Goal: Task Accomplishment & Management: Manage account settings

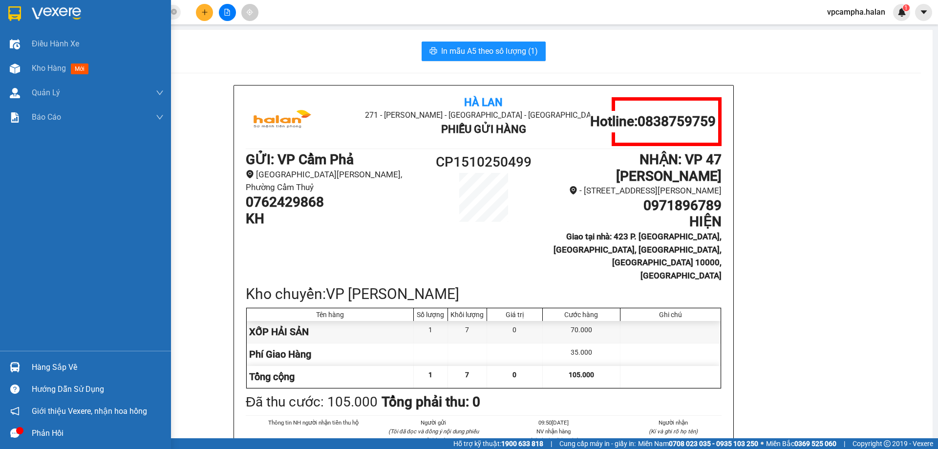
click at [56, 69] on span "Kho hàng" at bounding box center [49, 68] width 34 height 9
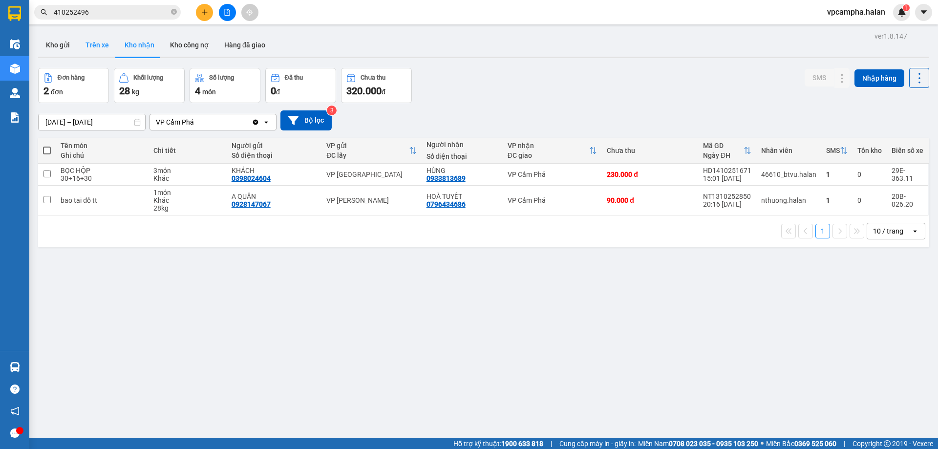
click at [94, 44] on button "Trên xe" at bounding box center [97, 44] width 39 height 23
type input "[DATE] – [DATE]"
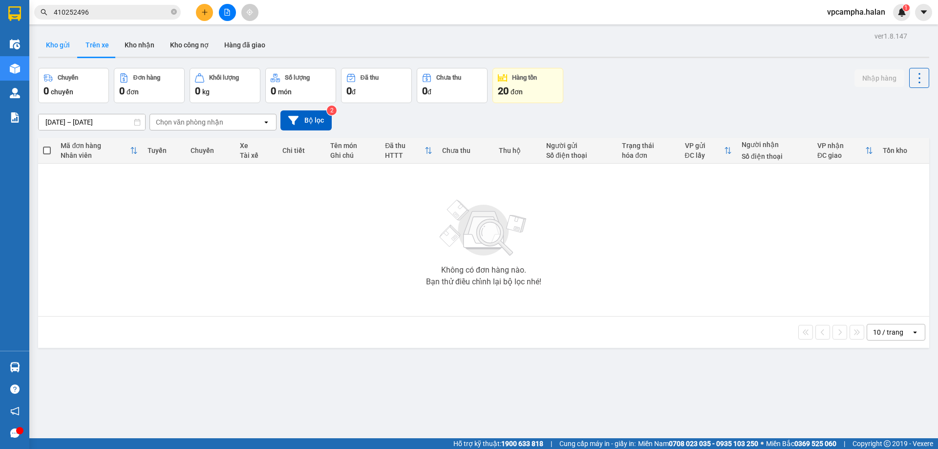
click at [59, 47] on button "Kho gửi" at bounding box center [58, 44] width 40 height 23
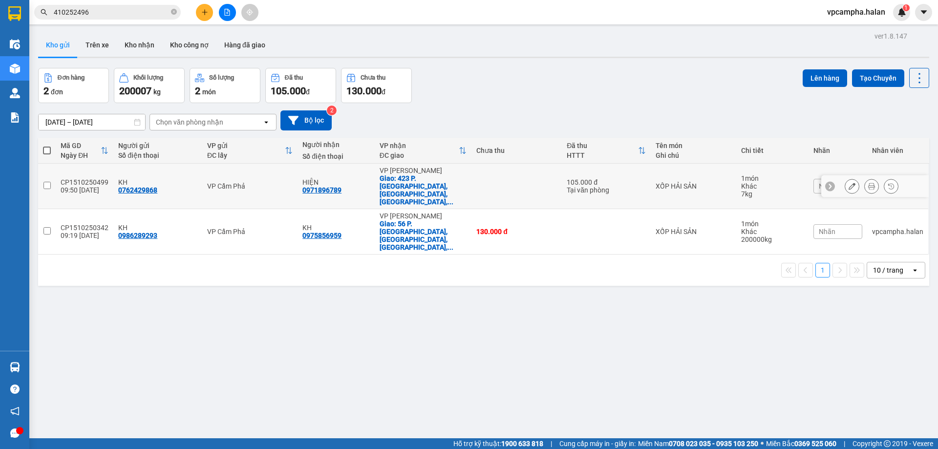
click at [42, 174] on td at bounding box center [47, 186] width 18 height 45
checkbox input "true"
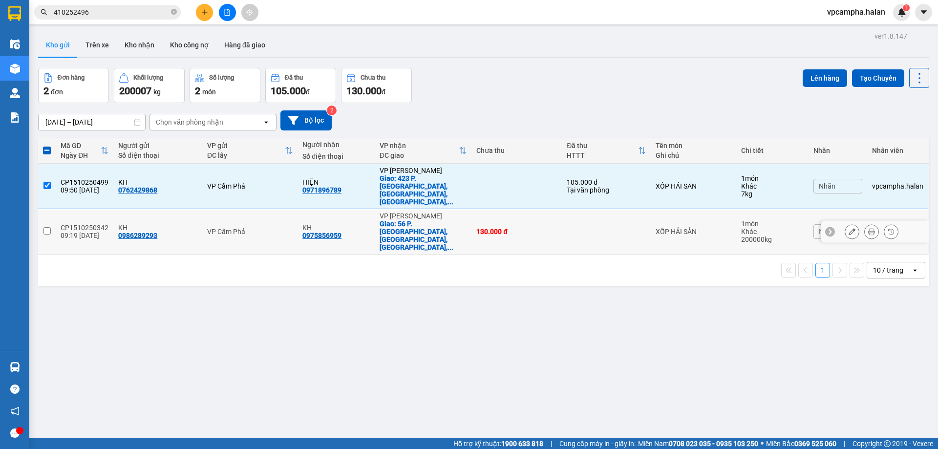
click at [45, 227] on input "checkbox" at bounding box center [46, 230] width 7 height 7
checkbox input "true"
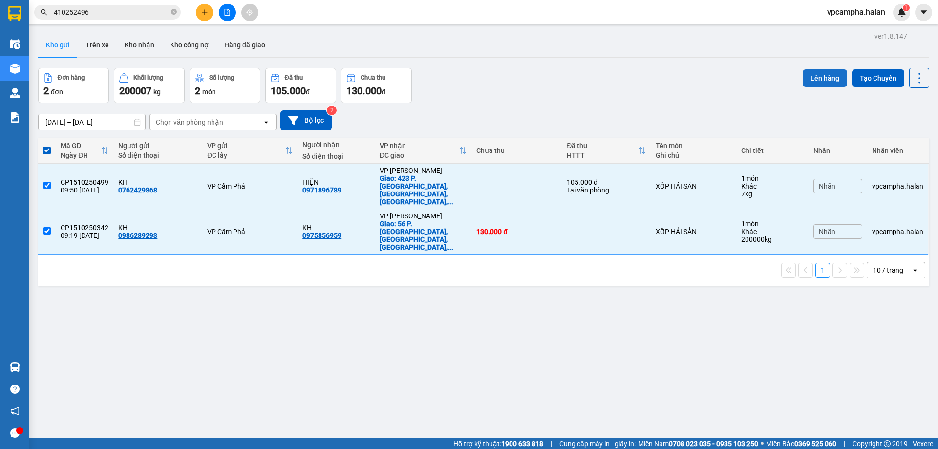
click at [819, 77] on button "Lên hàng" at bounding box center [825, 78] width 44 height 18
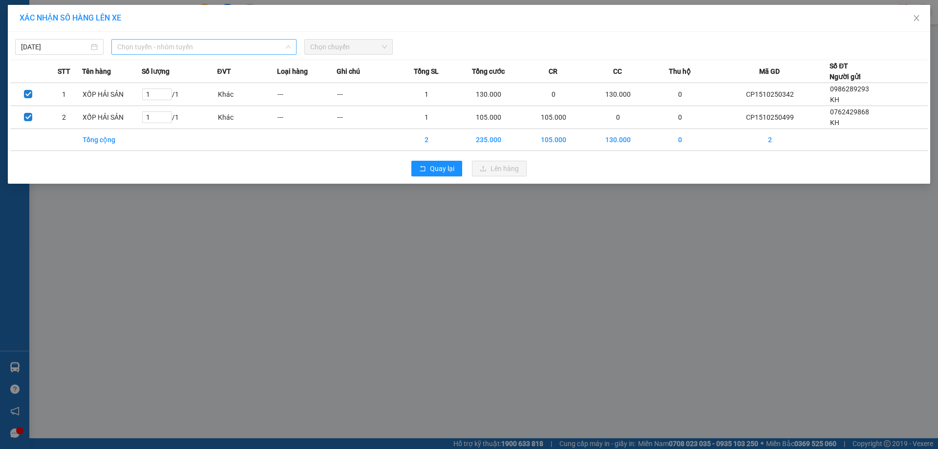
click at [229, 48] on span "Chọn tuyến - nhóm tuyến" at bounding box center [203, 47] width 173 height 15
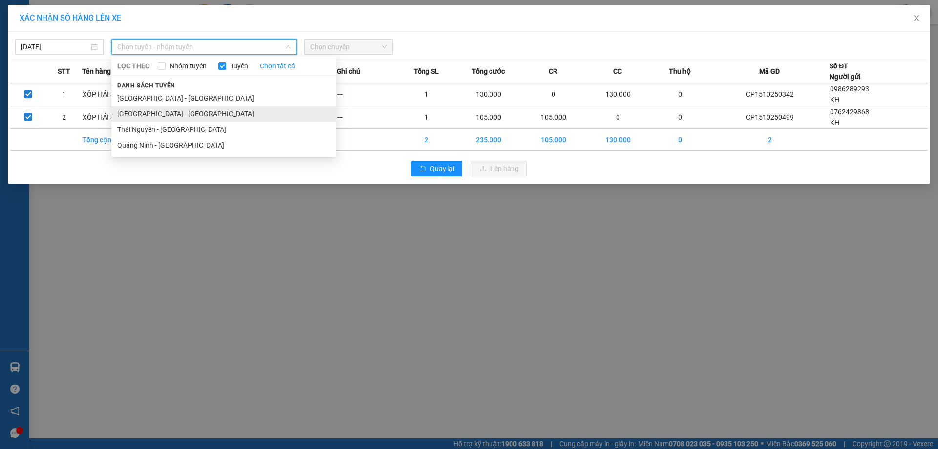
click at [174, 113] on li "[GEOGRAPHIC_DATA] - [GEOGRAPHIC_DATA]" at bounding box center [223, 114] width 225 height 16
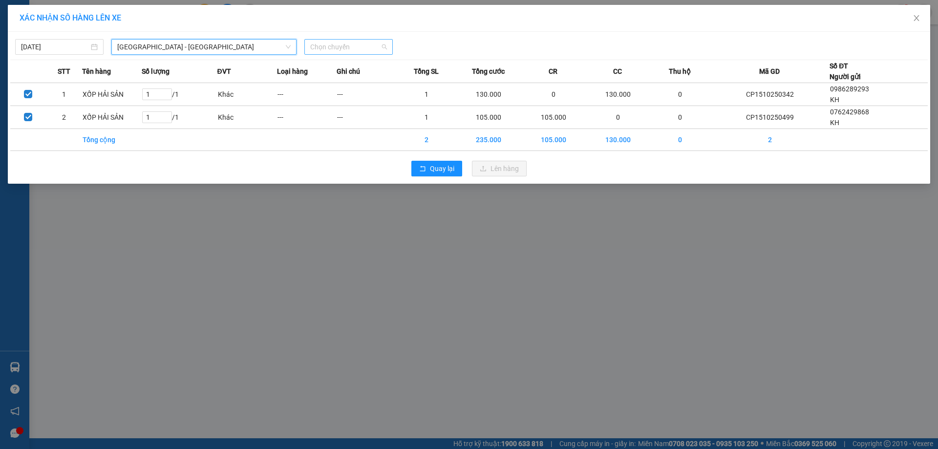
click at [351, 46] on span "Chọn chuyến" at bounding box center [348, 47] width 77 height 15
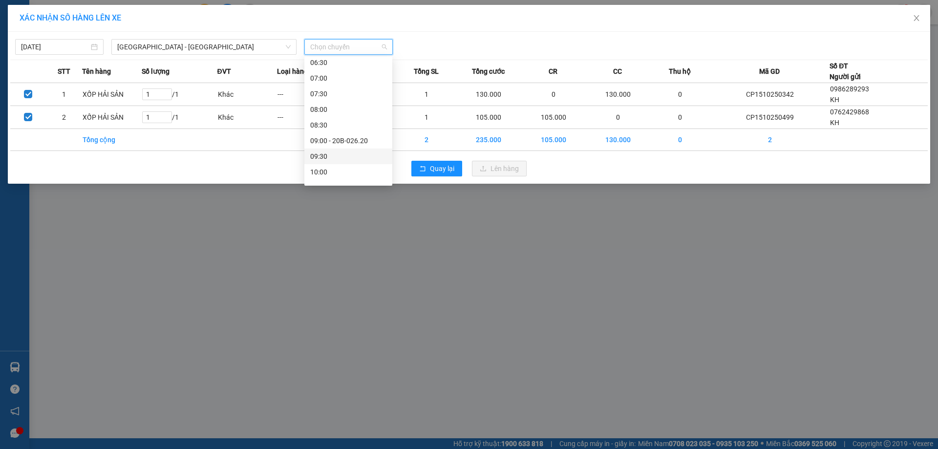
scroll to position [147, 0]
click at [333, 154] on div "11:00" at bounding box center [348, 154] width 76 height 11
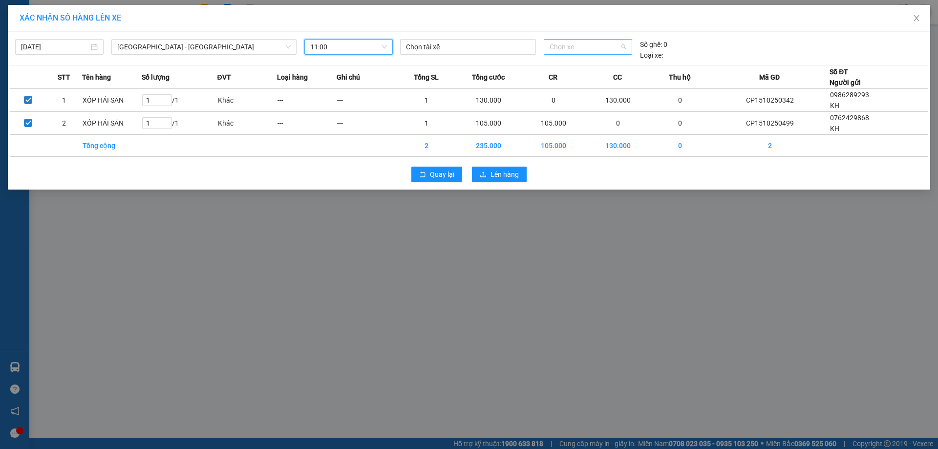
click at [584, 46] on span "Chọn xe" at bounding box center [588, 47] width 76 height 15
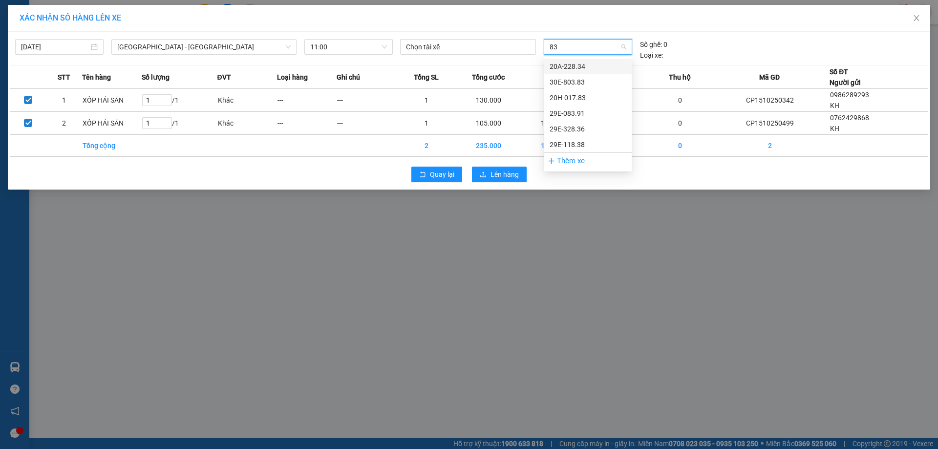
type input "838"
click at [584, 71] on div "29E-118.38" at bounding box center [588, 66] width 76 height 11
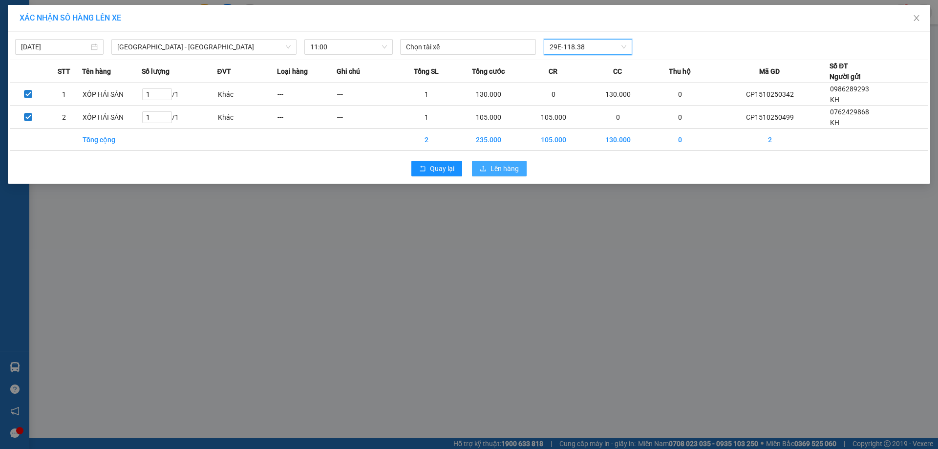
click at [503, 170] on span "Lên hàng" at bounding box center [505, 168] width 28 height 11
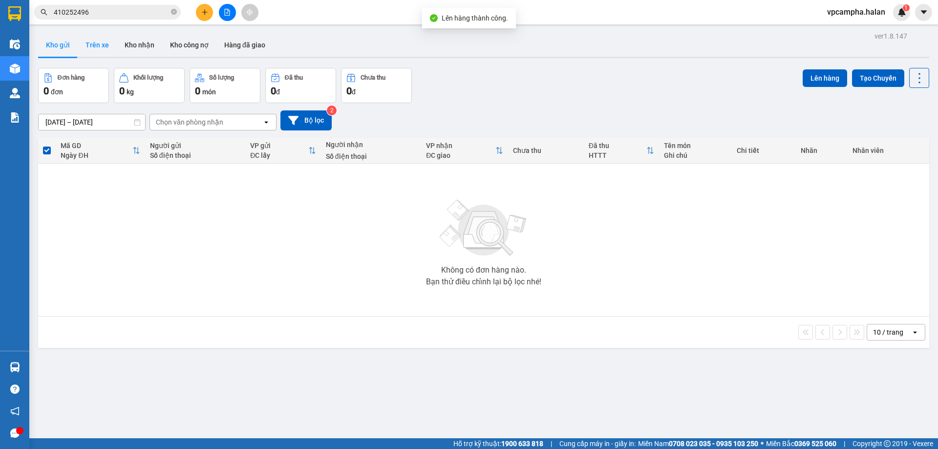
click at [88, 42] on button "Trên xe" at bounding box center [97, 44] width 39 height 23
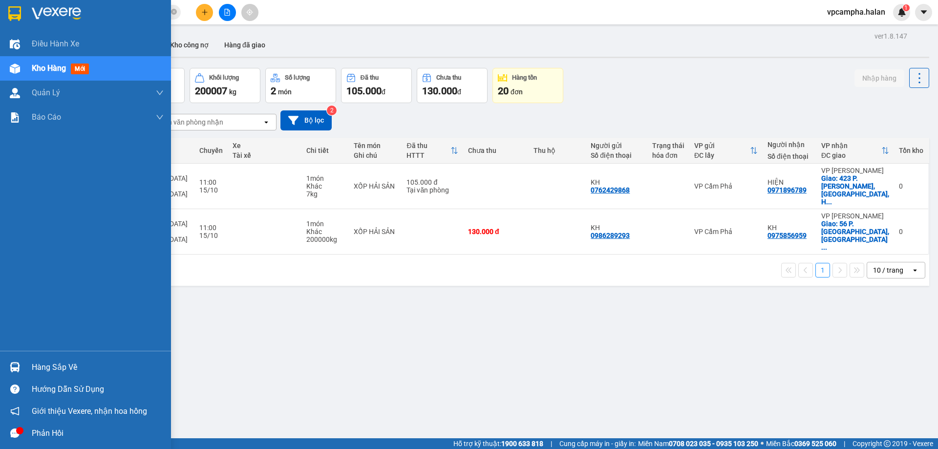
click at [16, 436] on icon "message" at bounding box center [14, 433] width 9 height 9
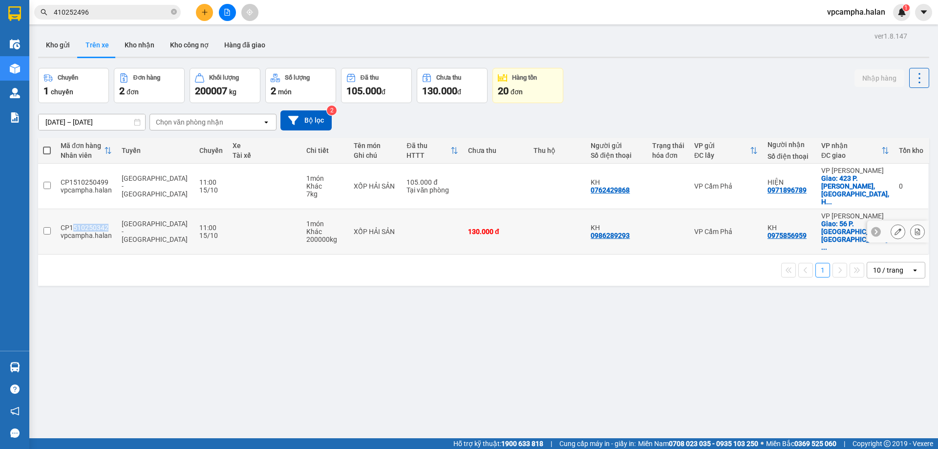
drag, startPoint x: 105, startPoint y: 203, endPoint x: 97, endPoint y: 205, distance: 7.6
click at [72, 224] on div "CP1510250342" at bounding box center [86, 228] width 51 height 8
checkbox input "true"
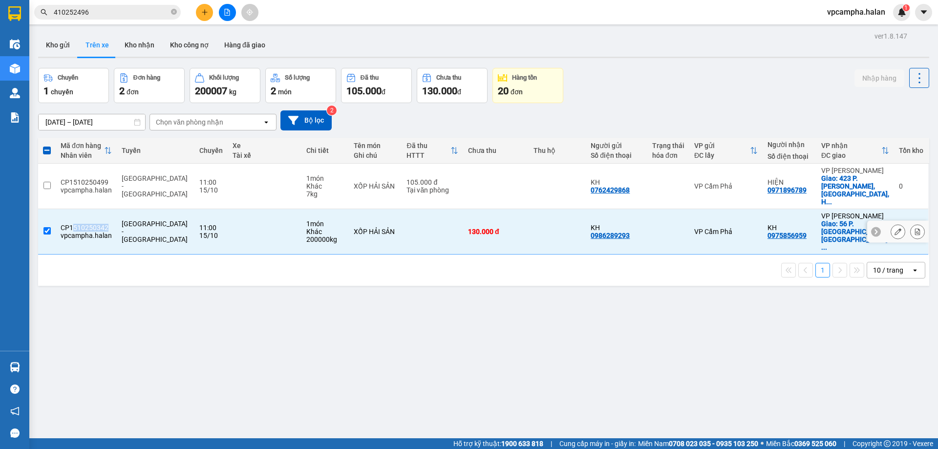
copy div "510250342"
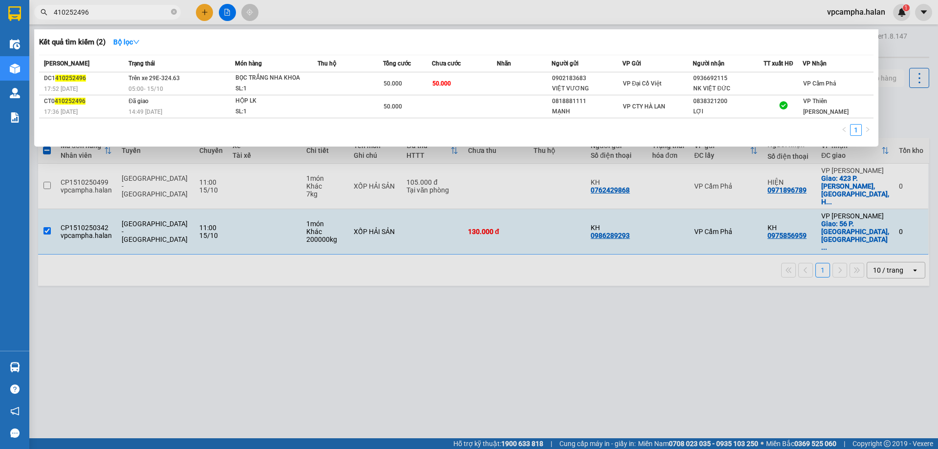
drag, startPoint x: 96, startPoint y: 13, endPoint x: 32, endPoint y: 8, distance: 64.2
click at [33, 8] on div "410252496" at bounding box center [95, 12] width 191 height 15
paste input "510250342"
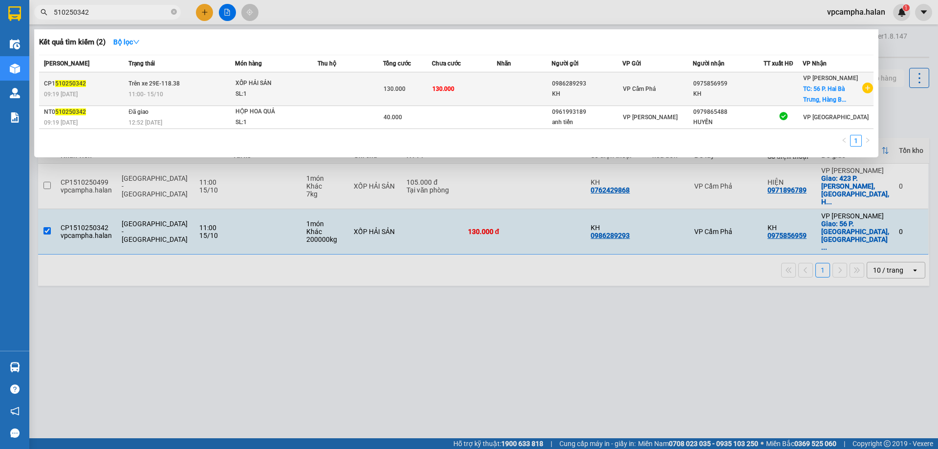
type input "510250342"
click at [308, 96] on div "SL: 1" at bounding box center [272, 94] width 73 height 11
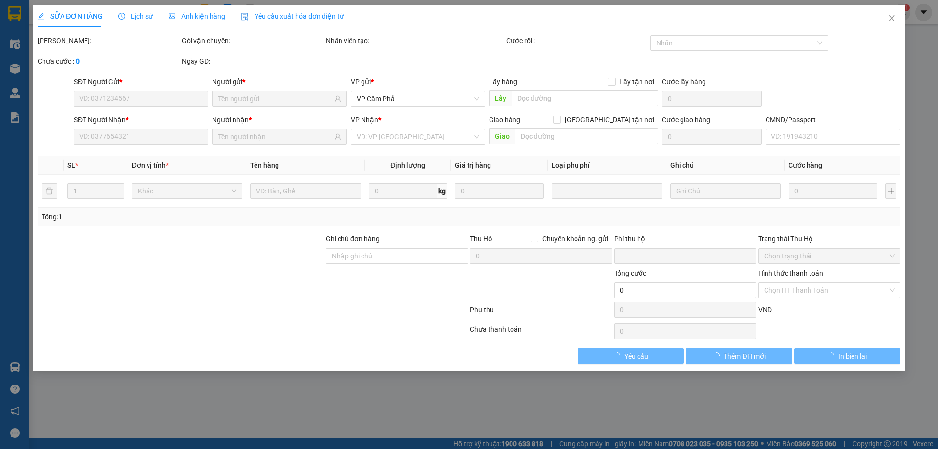
type input "0986289293"
type input "0975856959"
checkbox input "true"
type input "56 P. [GEOGRAPHIC_DATA], [GEOGRAPHIC_DATA], [GEOGRAPHIC_DATA], [GEOGRAPHIC_DATA…"
type input "SHIP GẤP"
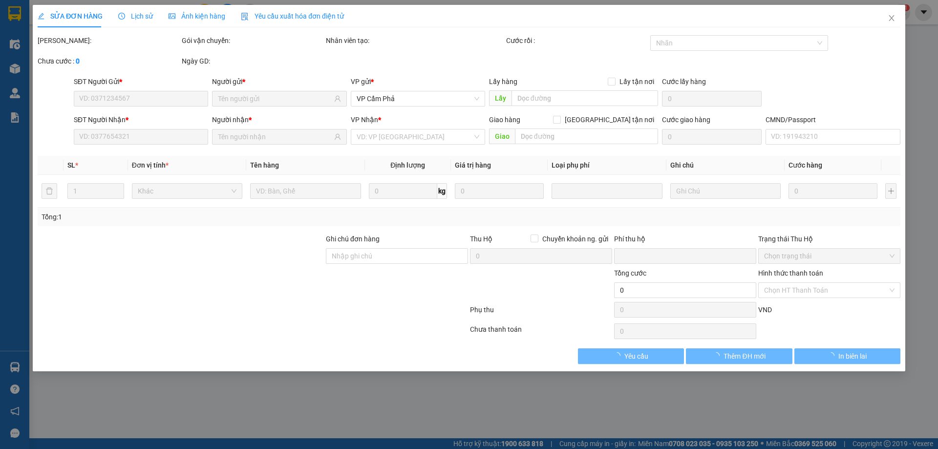
type input "0"
type input "130.000"
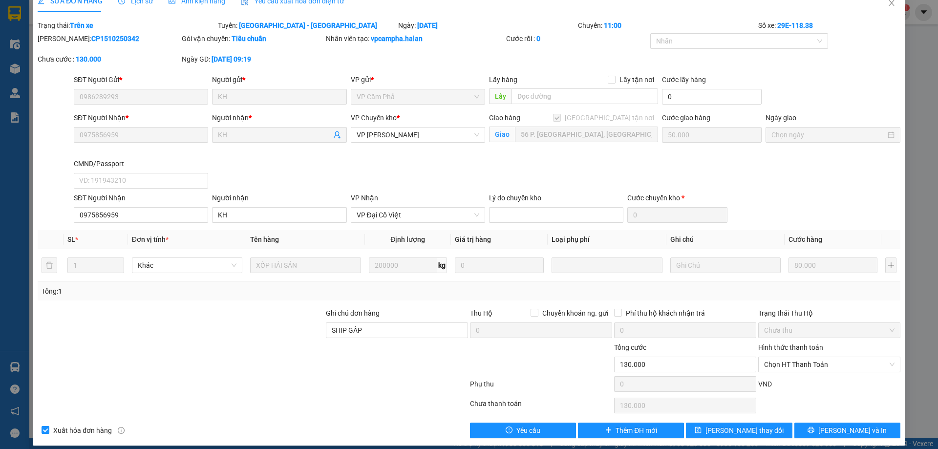
scroll to position [23, 0]
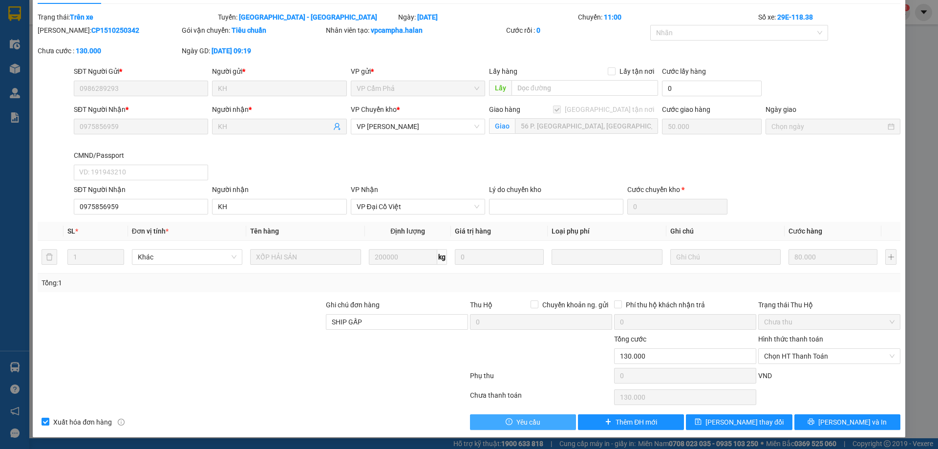
click at [536, 423] on button "Yêu cầu" at bounding box center [523, 422] width 106 height 16
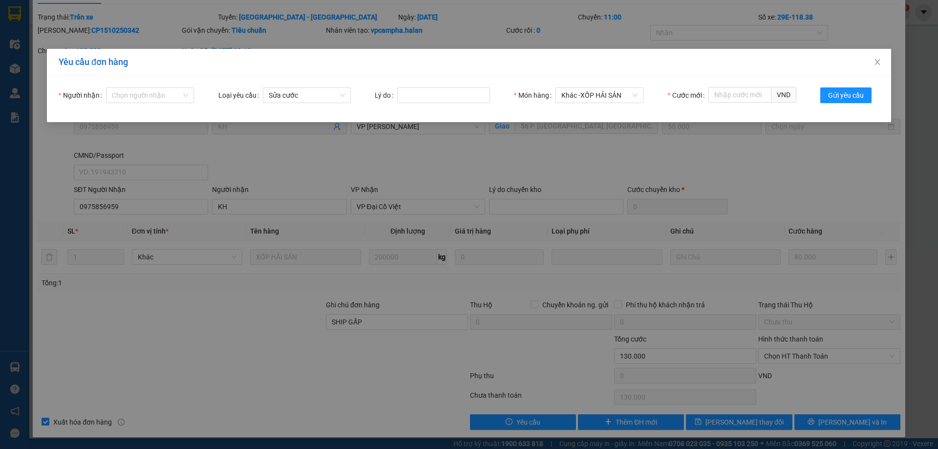
click at [303, 353] on div "Yêu cầu đơn hàng Người nhận Chọn người nhận Loại yêu cầu Sửa cước Lý do Món hàn…" at bounding box center [469, 224] width 938 height 449
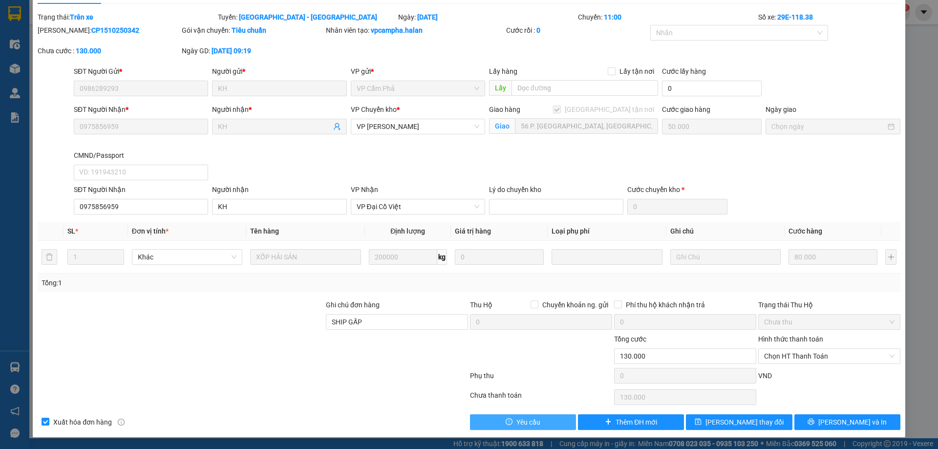
click at [524, 419] on span "Yêu cầu" at bounding box center [529, 422] width 24 height 11
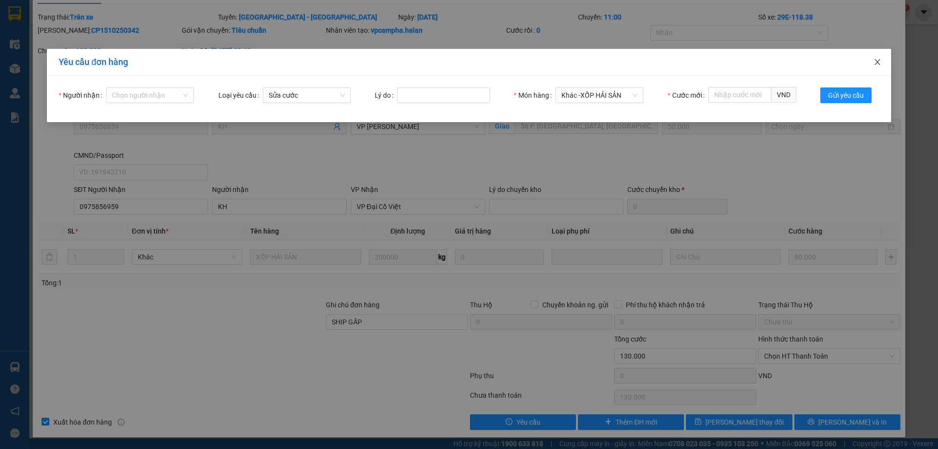
click at [879, 65] on icon "close" at bounding box center [878, 62] width 8 height 8
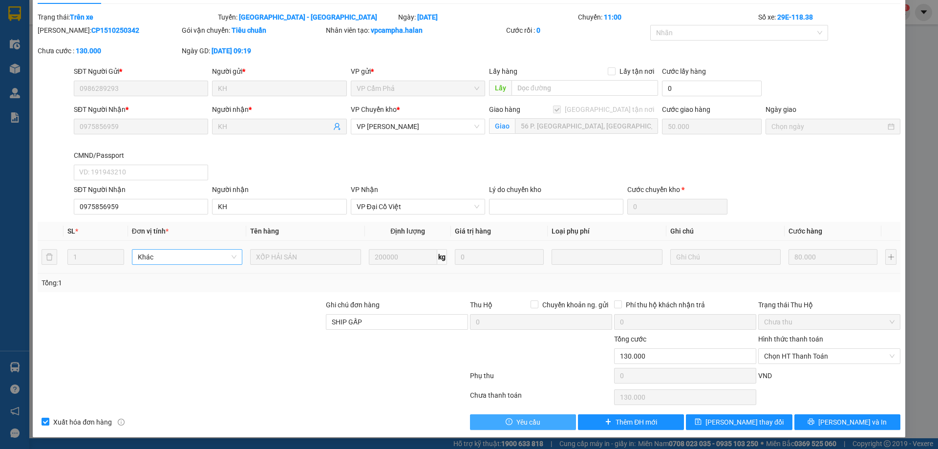
click at [213, 260] on span "Khác" at bounding box center [187, 257] width 99 height 15
click at [212, 259] on span "Khác" at bounding box center [187, 257] width 99 height 15
click at [216, 257] on span "Khác" at bounding box center [187, 257] width 99 height 15
click at [246, 353] on div at bounding box center [181, 351] width 288 height 34
click at [913, 76] on div "SỬA ĐƠN HÀNG Lịch sử Ảnh kiện hàng Yêu cầu xuất hóa đơn điện tử Total Paid Fee …" at bounding box center [469, 224] width 938 height 449
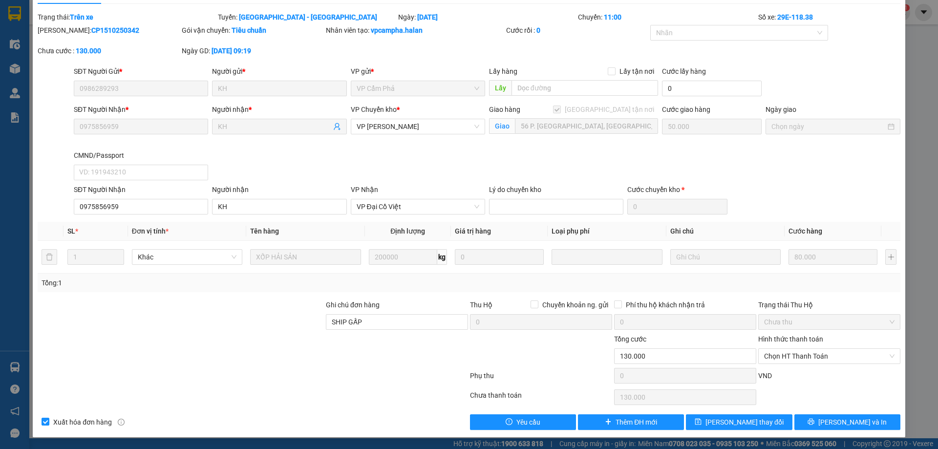
click at [910, 76] on div "SỬA ĐƠN HÀNG Lịch sử Ảnh kiện hàng Yêu cầu xuất hóa đơn điện tử Total Paid Fee …" at bounding box center [469, 224] width 938 height 449
click at [914, 80] on div "SỬA ĐƠN HÀNG Lịch sử Ảnh kiện hàng Yêu cầu xuất hóa đơn điện tử Total Paid Fee …" at bounding box center [469, 224] width 938 height 449
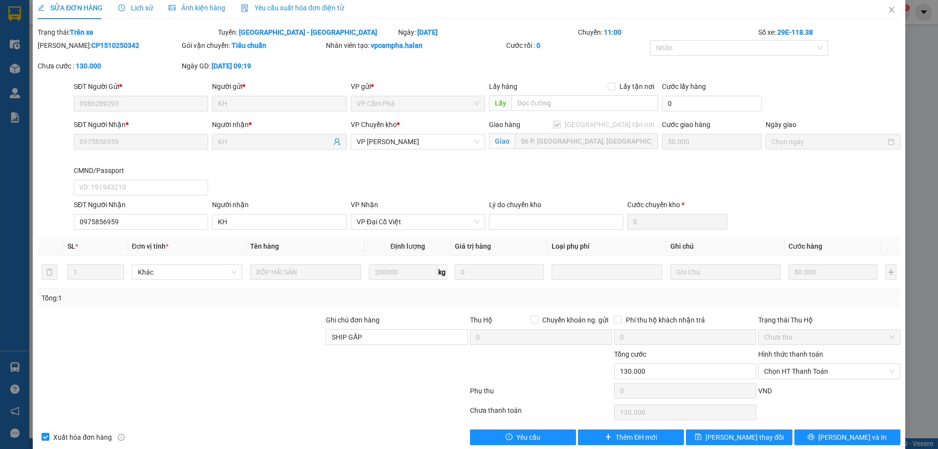
scroll to position [0, 0]
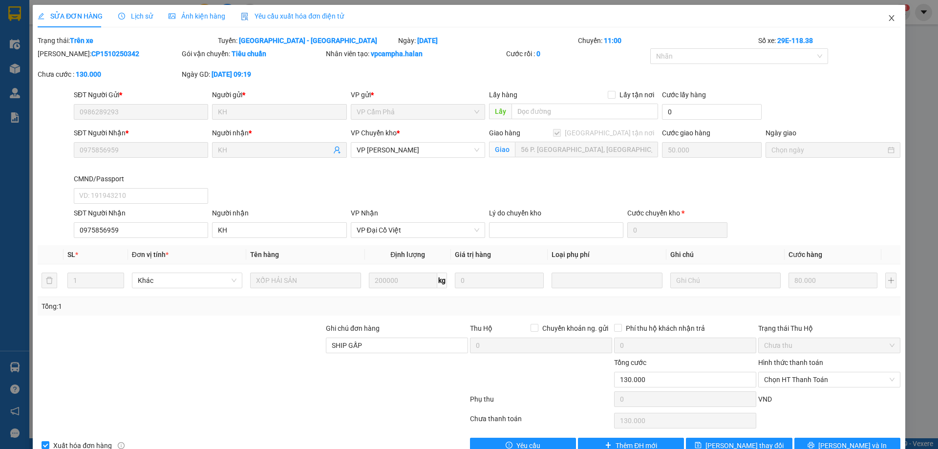
click at [888, 18] on icon "close" at bounding box center [892, 18] width 8 height 8
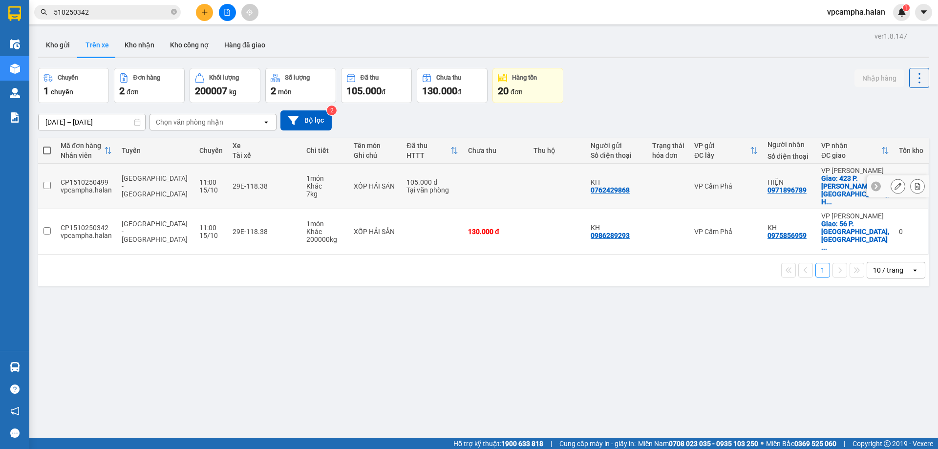
click at [108, 178] on div "CP1510250499" at bounding box center [86, 182] width 51 height 8
checkbox input "true"
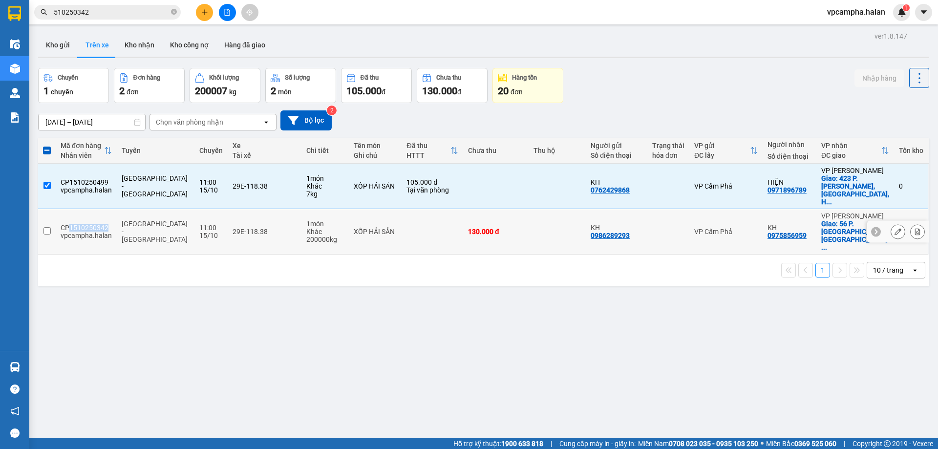
drag, startPoint x: 108, startPoint y: 205, endPoint x: 68, endPoint y: 206, distance: 39.6
click at [68, 224] on div "CP1510250342" at bounding box center [86, 228] width 51 height 8
checkbox input "true"
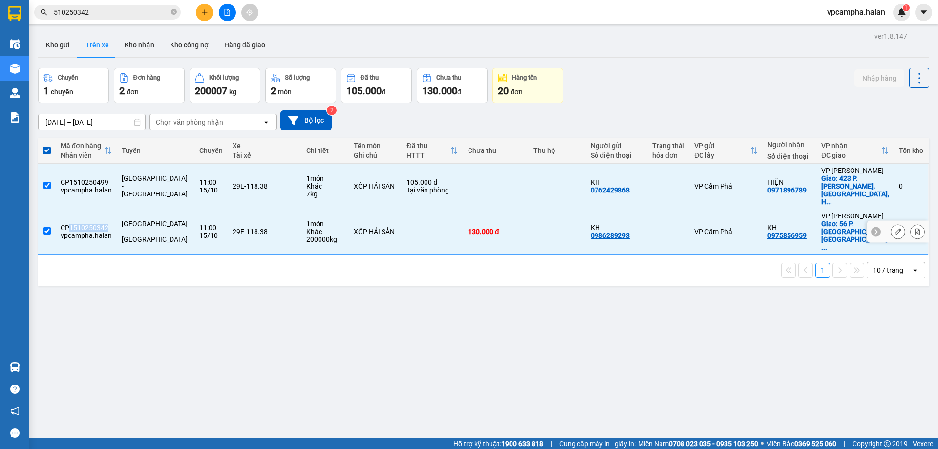
copy div "1510250342"
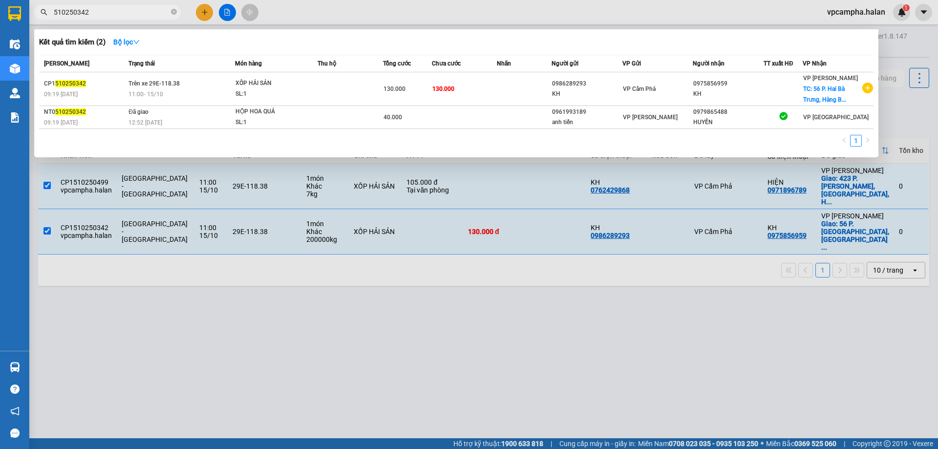
drag, startPoint x: 100, startPoint y: 15, endPoint x: 69, endPoint y: 15, distance: 30.8
click at [72, 15] on input "510250342" at bounding box center [111, 12] width 115 height 11
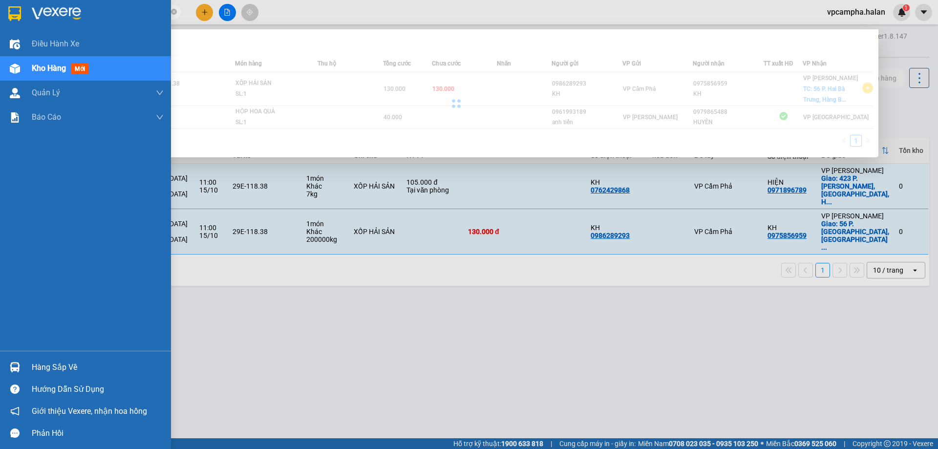
click at [66, 381] on div "Hướng dẫn sử dụng" at bounding box center [85, 389] width 171 height 22
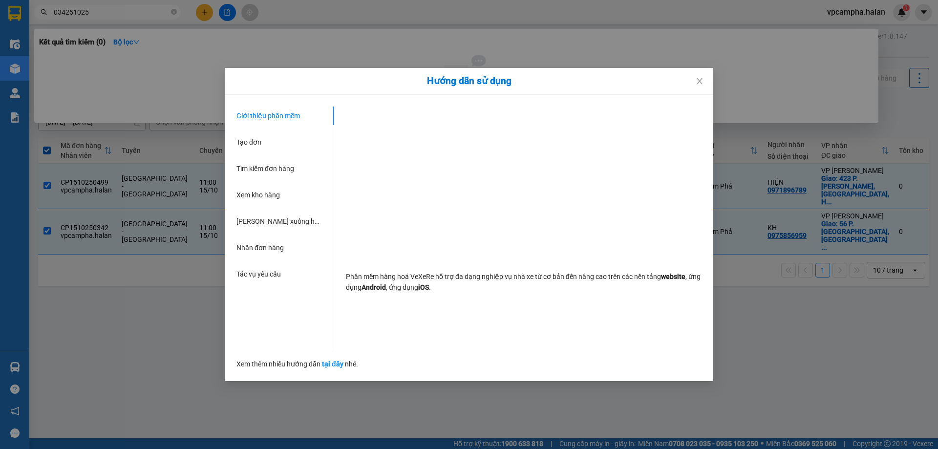
click at [278, 350] on div "Giới thiệu phần mềm Tạo đơn Tìm kiếm đơn hàng Xem kho hàng Lên xuống hàng thủ c…" at bounding box center [286, 229] width 98 height 244
click at [701, 77] on span "Close" at bounding box center [699, 81] width 27 height 27
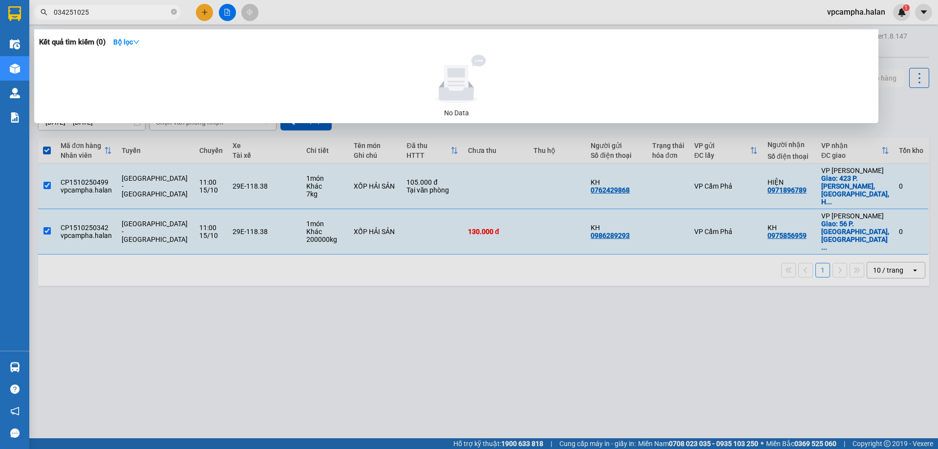
drag, startPoint x: 95, startPoint y: 10, endPoint x: 36, endPoint y: 4, distance: 58.9
click at [36, 4] on div "Kết quả tìm kiếm ( 0 ) Bộ lọc No Data 034251025" at bounding box center [95, 12] width 191 height 17
paste input "1510250342"
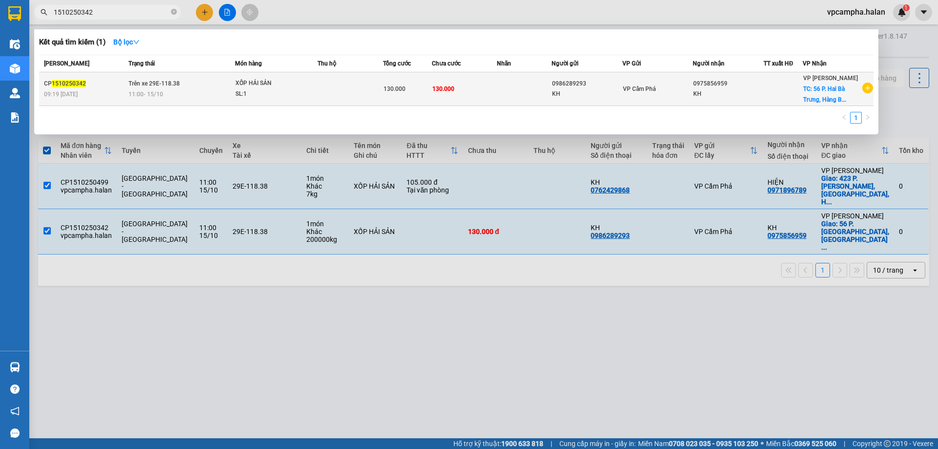
type input "1510250342"
click at [357, 88] on td at bounding box center [350, 89] width 65 height 34
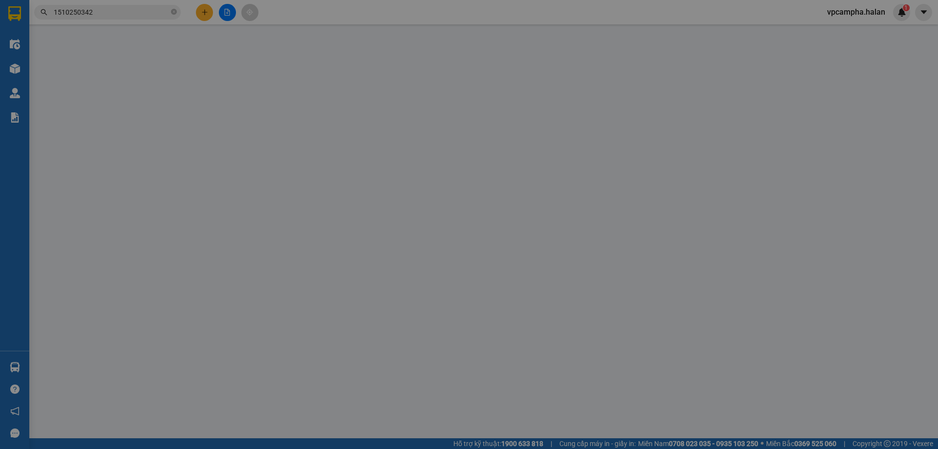
type input "0986289293"
type input "0975856959"
checkbox input "true"
type input "56 P. [GEOGRAPHIC_DATA], [GEOGRAPHIC_DATA], [GEOGRAPHIC_DATA], [GEOGRAPHIC_DATA…"
type input "SHIP GẤP"
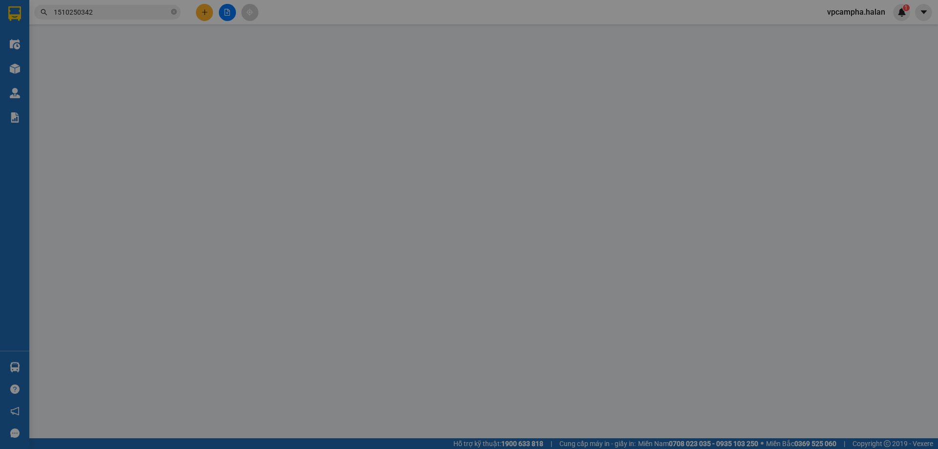
type input "0"
type input "130.000"
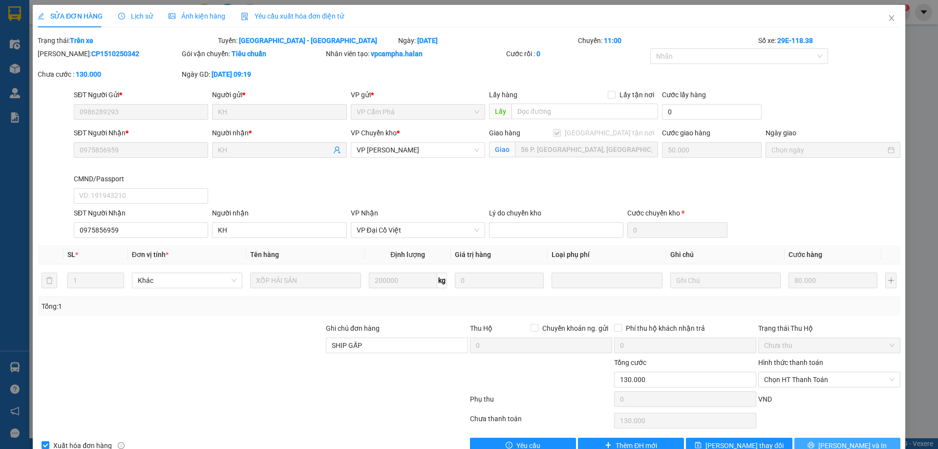
click at [845, 442] on span "[PERSON_NAME] và In" at bounding box center [853, 445] width 68 height 11
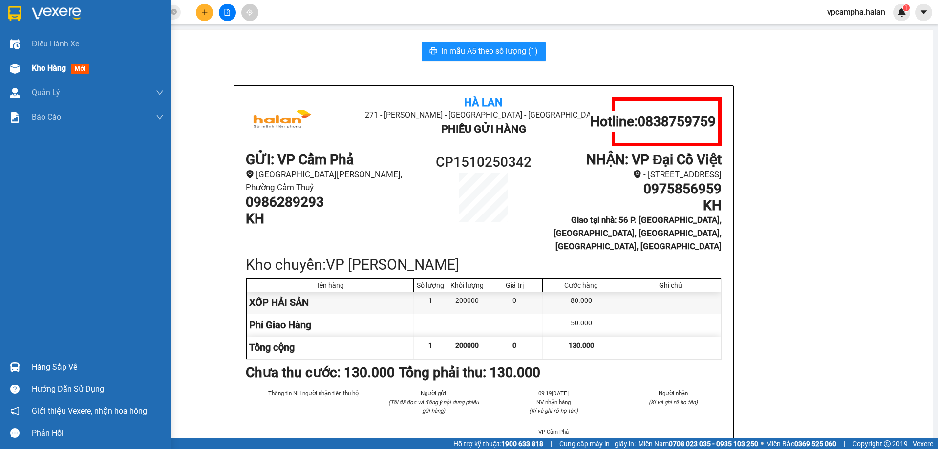
click at [56, 69] on span "Kho hàng" at bounding box center [49, 68] width 34 height 9
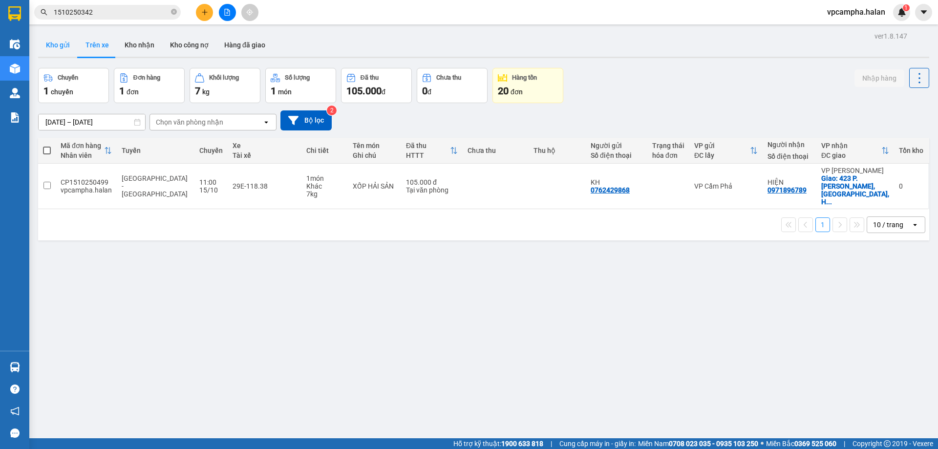
click at [61, 45] on button "Kho gửi" at bounding box center [58, 44] width 40 height 23
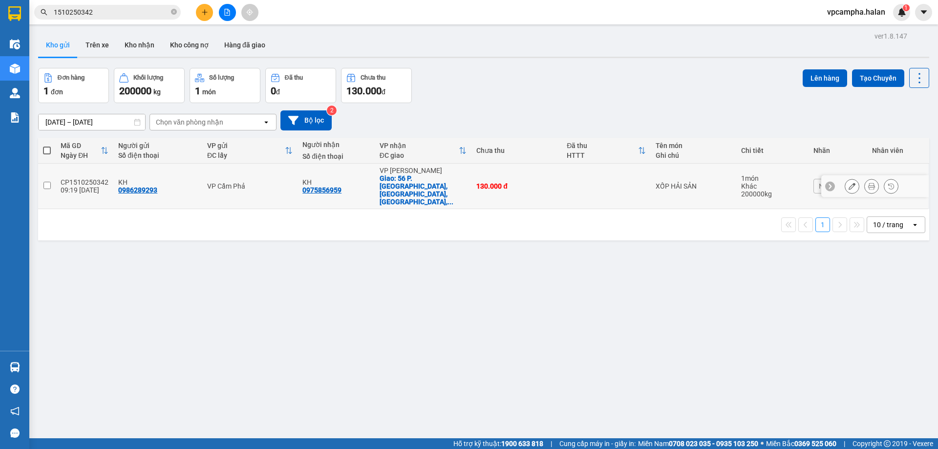
click at [110, 173] on td "CP1510250342 09:19 [DATE]" at bounding box center [85, 186] width 58 height 45
checkbox input "true"
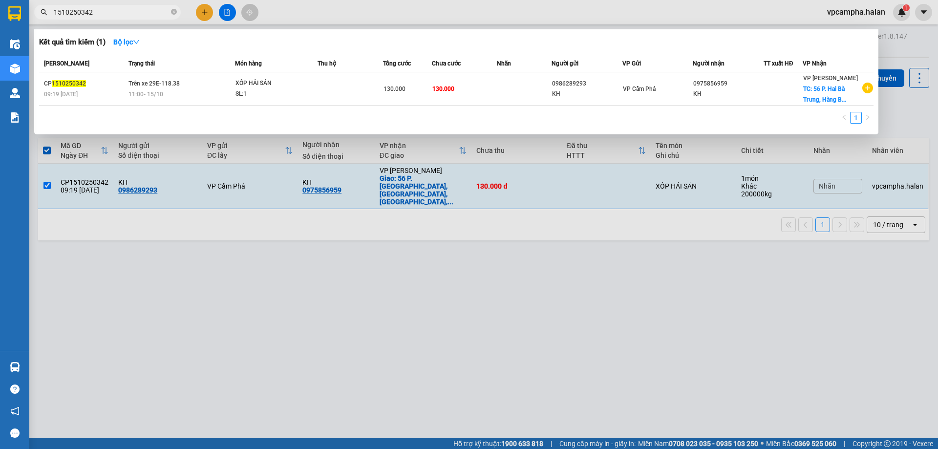
click at [116, 14] on input "1510250342" at bounding box center [111, 12] width 115 height 11
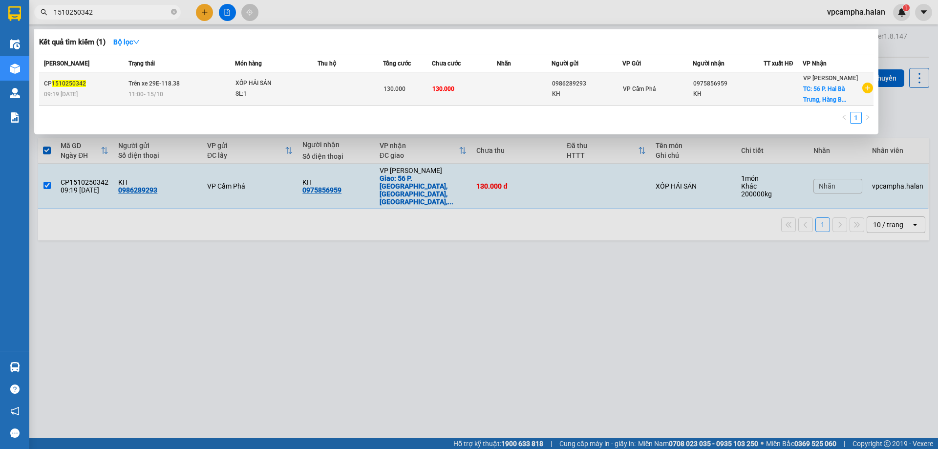
click at [513, 92] on td at bounding box center [524, 89] width 54 height 34
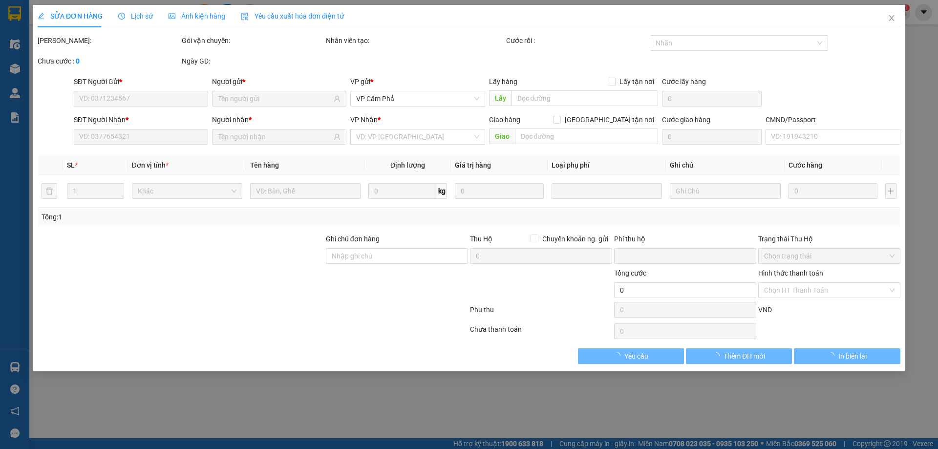
type input "0986289293"
type input "0975856959"
checkbox input "true"
type input "56 P. [GEOGRAPHIC_DATA], [GEOGRAPHIC_DATA], [GEOGRAPHIC_DATA], [GEOGRAPHIC_DATA…"
type input "SHIP GẤP"
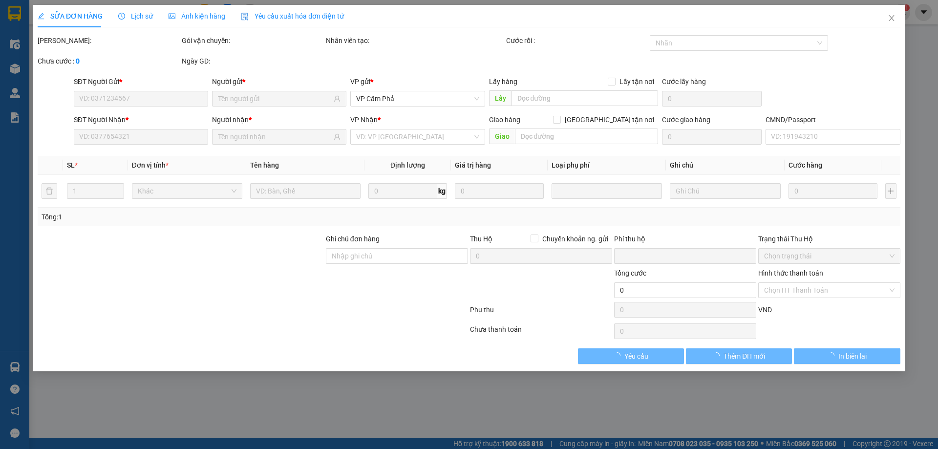
type input "0"
type input "130.000"
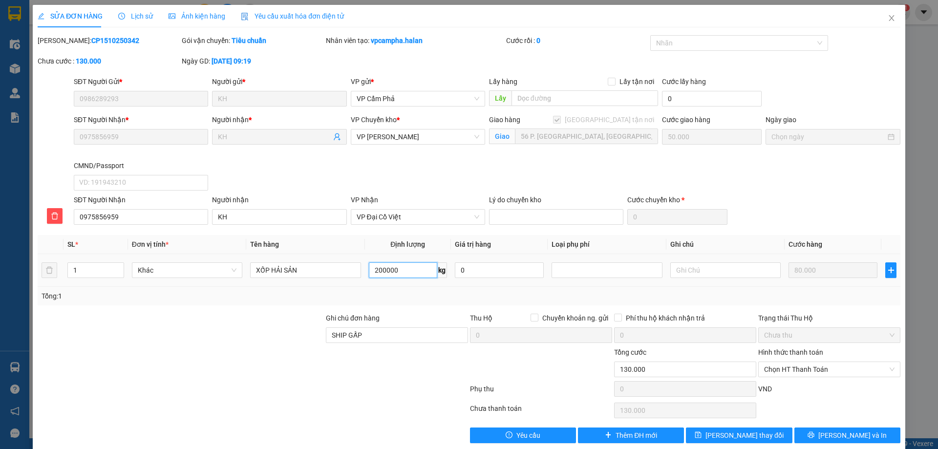
click at [407, 271] on input "200000" at bounding box center [403, 270] width 68 height 16
type input "20"
click at [288, 316] on div at bounding box center [181, 330] width 288 height 34
click at [746, 433] on span "[PERSON_NAME] thay đổi" at bounding box center [745, 435] width 78 height 11
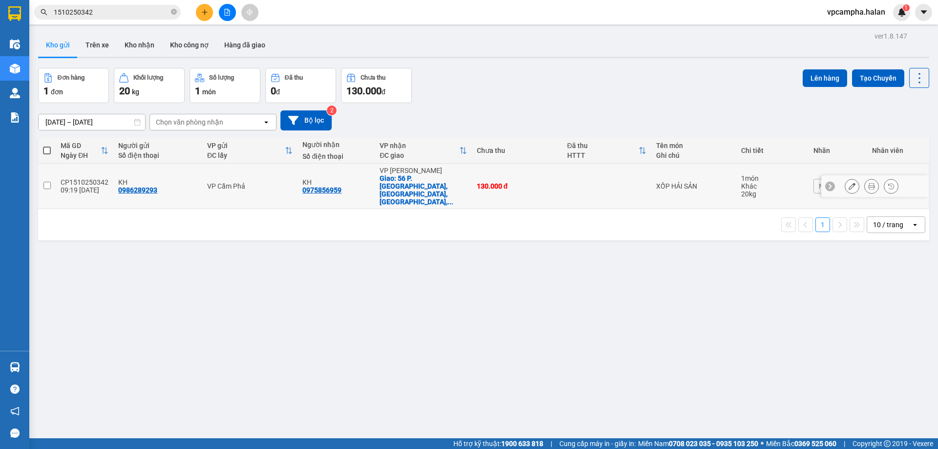
click at [48, 182] on input "checkbox" at bounding box center [46, 185] width 7 height 7
checkbox input "true"
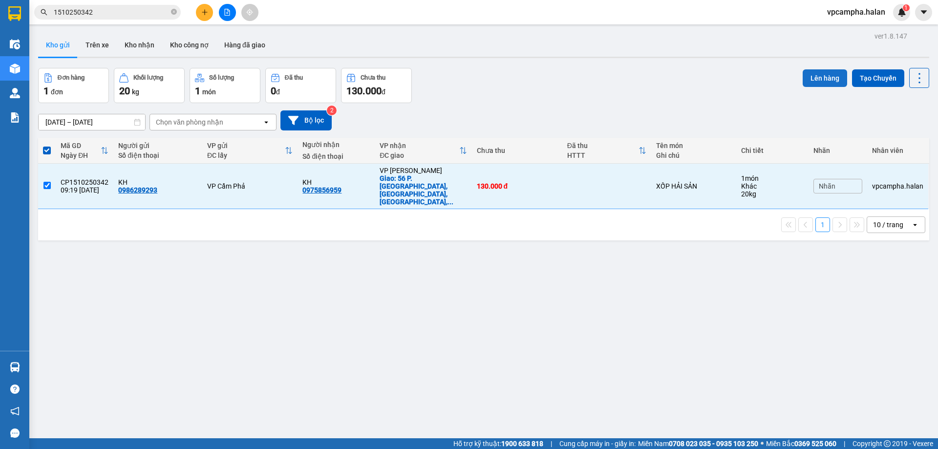
click at [811, 71] on button "Lên hàng" at bounding box center [825, 78] width 44 height 18
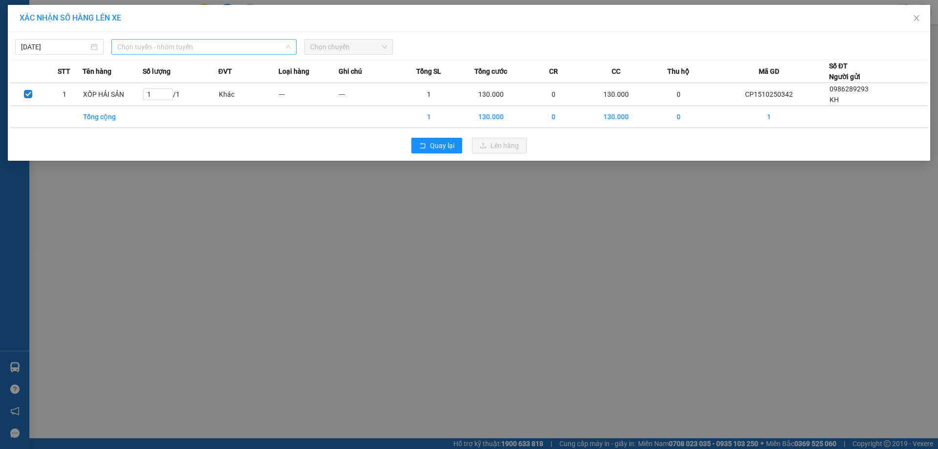
click at [181, 49] on span "Chọn tuyến - nhóm tuyến" at bounding box center [203, 47] width 173 height 15
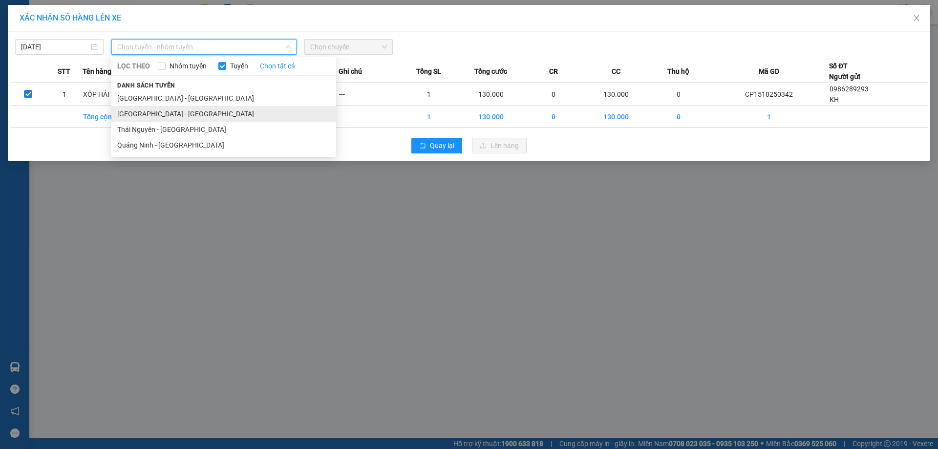
click at [173, 110] on li "[GEOGRAPHIC_DATA] - [GEOGRAPHIC_DATA]" at bounding box center [223, 114] width 225 height 16
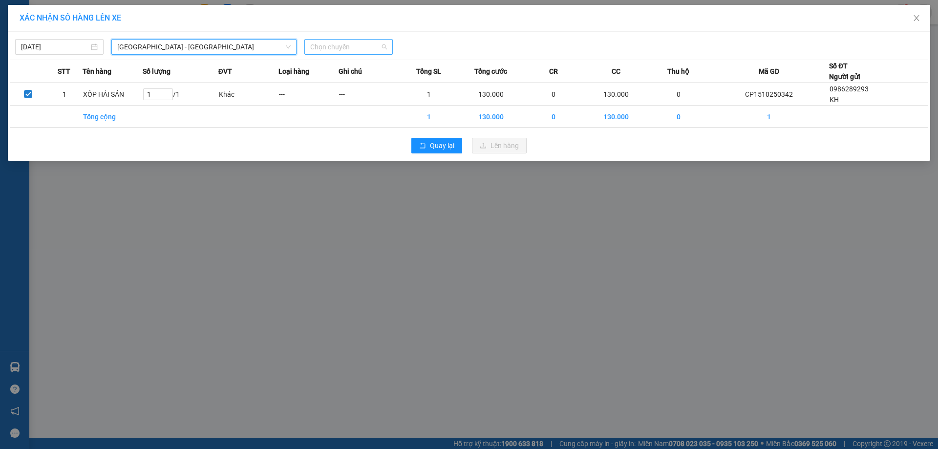
click at [348, 49] on span "Chọn chuyến" at bounding box center [348, 47] width 77 height 15
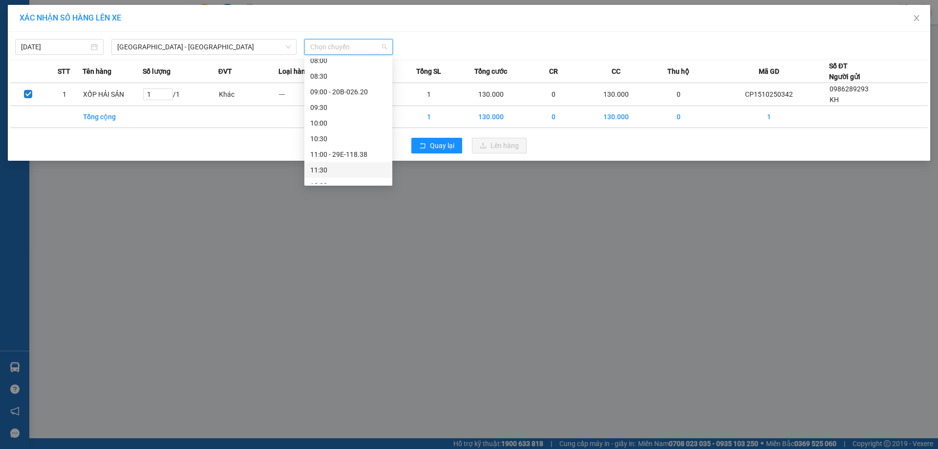
scroll to position [195, 0]
click at [335, 106] on div "11:00 - 29E-118.38" at bounding box center [348, 105] width 76 height 11
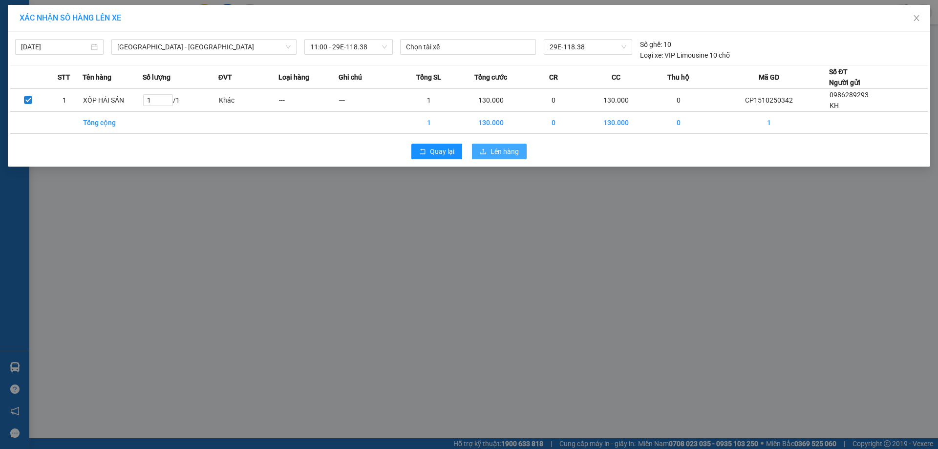
click at [515, 151] on span "Lên hàng" at bounding box center [505, 151] width 28 height 11
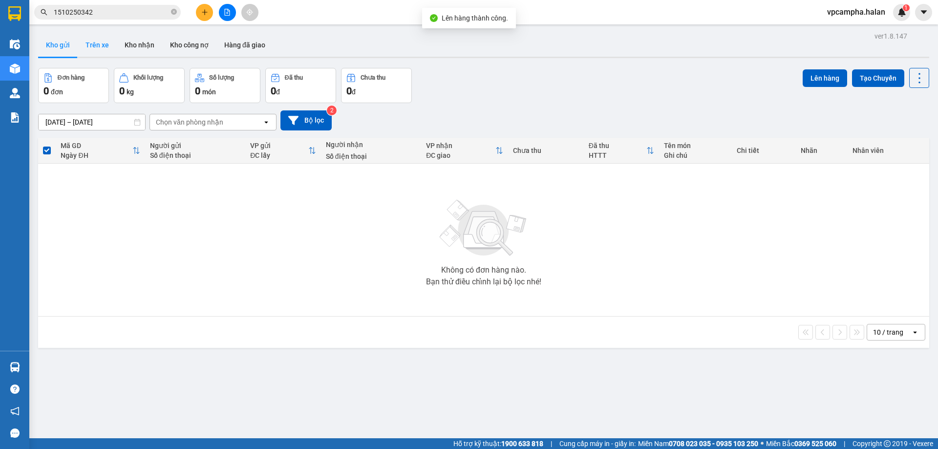
click at [101, 44] on button "Trên xe" at bounding box center [97, 44] width 39 height 23
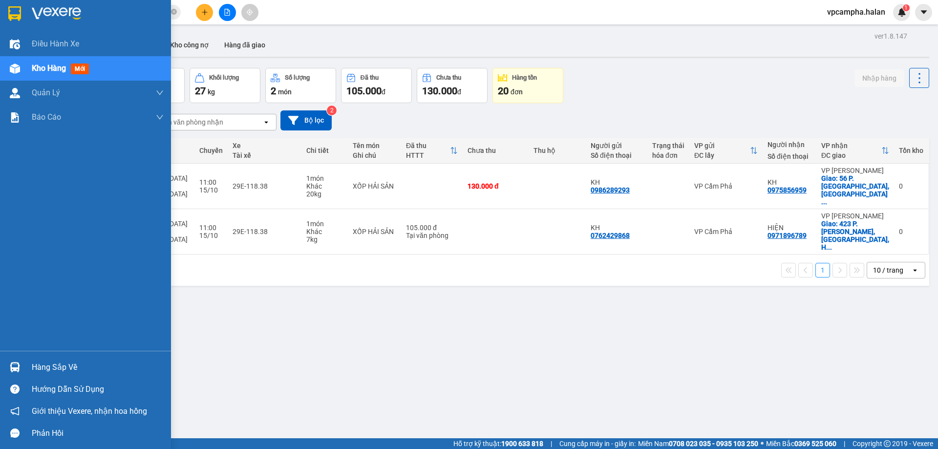
click at [36, 64] on span "Kho hàng" at bounding box center [49, 68] width 34 height 9
click at [61, 66] on span "Kho hàng" at bounding box center [49, 68] width 34 height 9
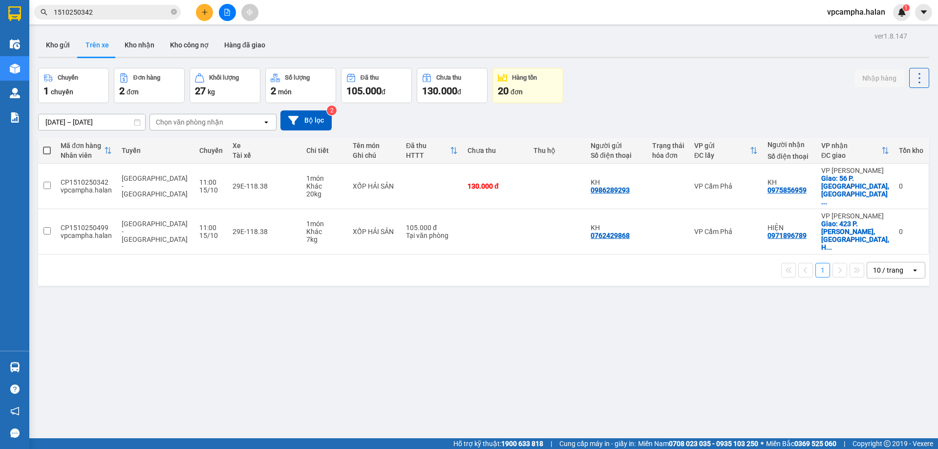
click at [202, 14] on icon "plus" at bounding box center [204, 12] width 7 height 7
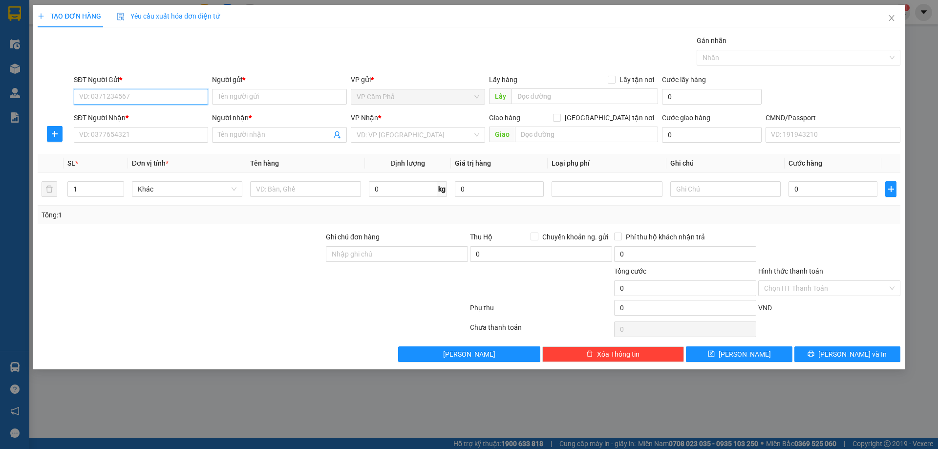
click at [131, 95] on input "SĐT Người Gửi *" at bounding box center [141, 97] width 134 height 16
click at [166, 113] on div "0989685088 - A THUY" at bounding box center [141, 116] width 123 height 11
type input "0989685088"
type input "A THUY"
type input "0989685088"
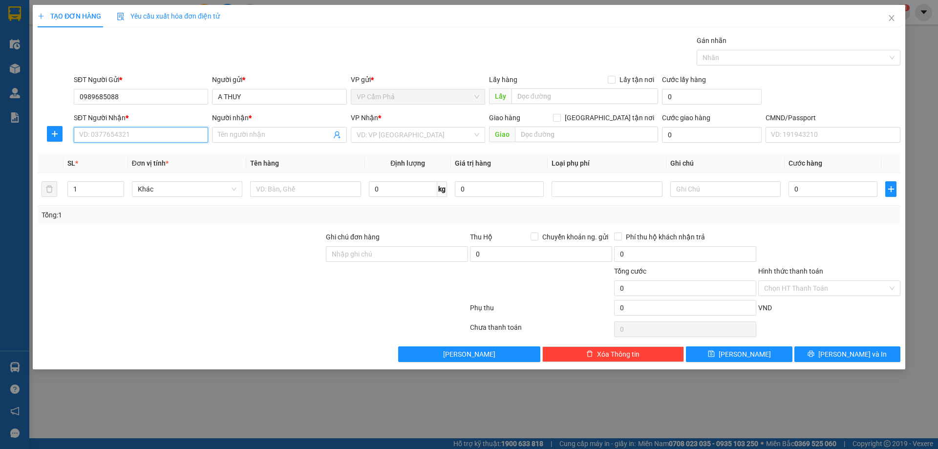
click at [146, 129] on input "SĐT Người Nhận *" at bounding box center [141, 135] width 134 height 16
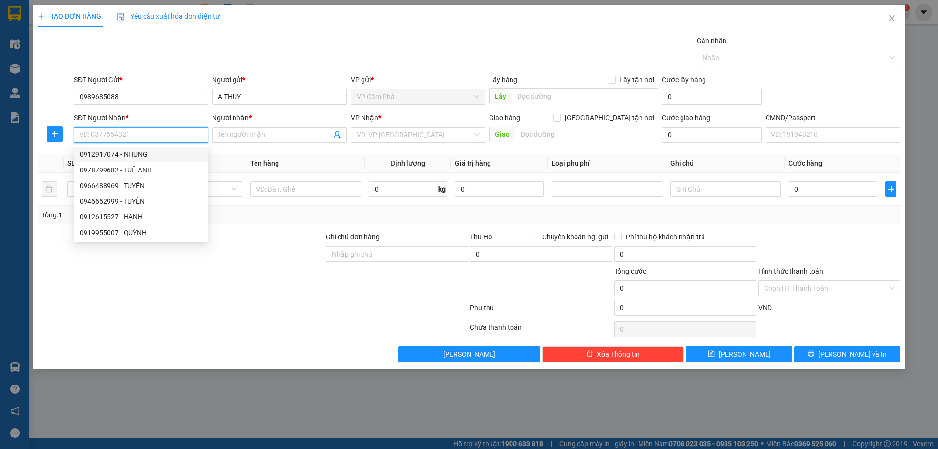
click at [170, 157] on div "0912917074 - NHUNG" at bounding box center [141, 154] width 123 height 11
type input "0912917074"
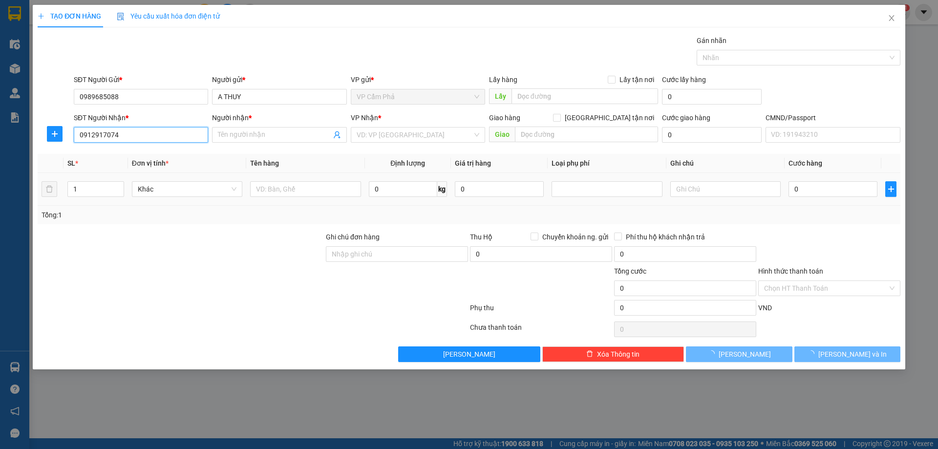
type input "NHUNG"
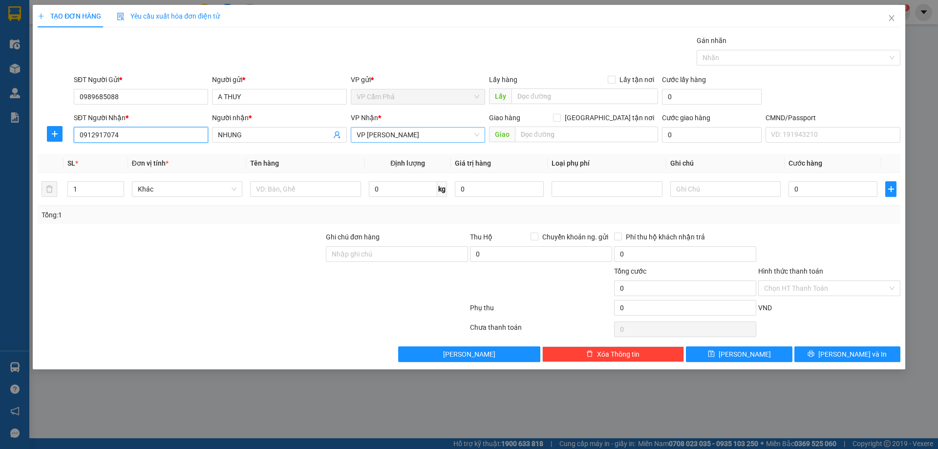
click at [436, 132] on span "VP [PERSON_NAME]" at bounding box center [418, 135] width 123 height 15
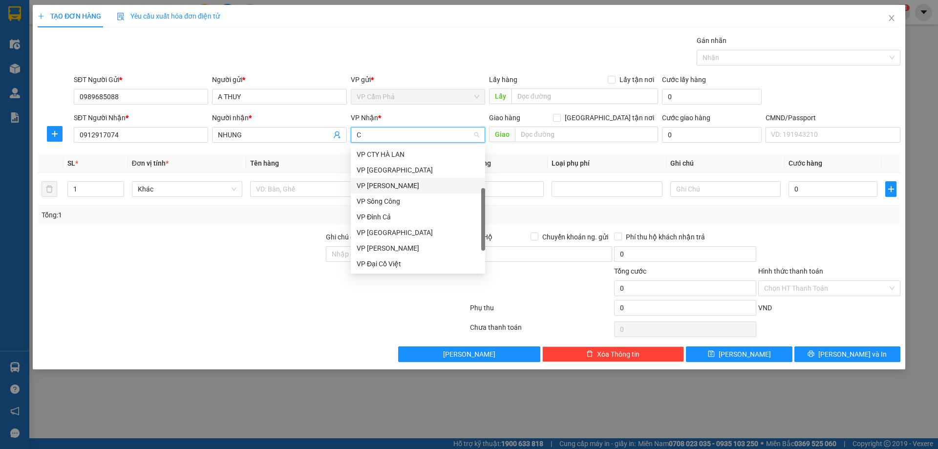
type input "CO"
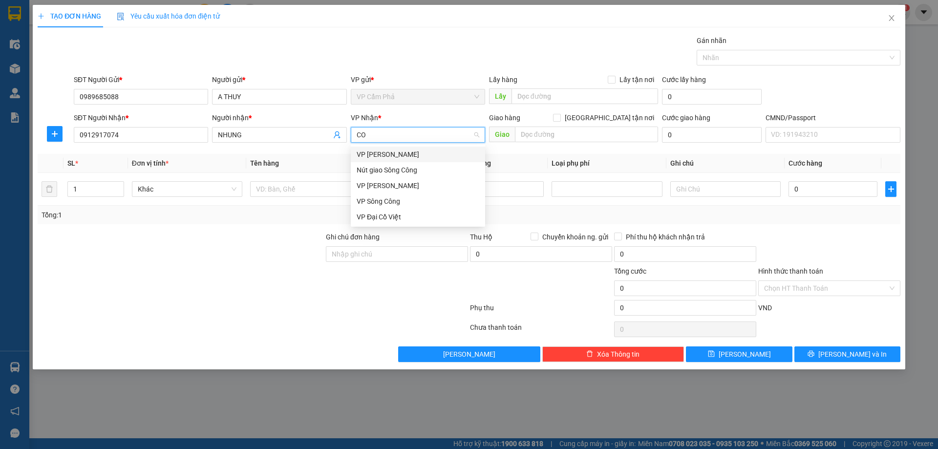
click at [420, 159] on div "VP [PERSON_NAME]" at bounding box center [418, 154] width 123 height 11
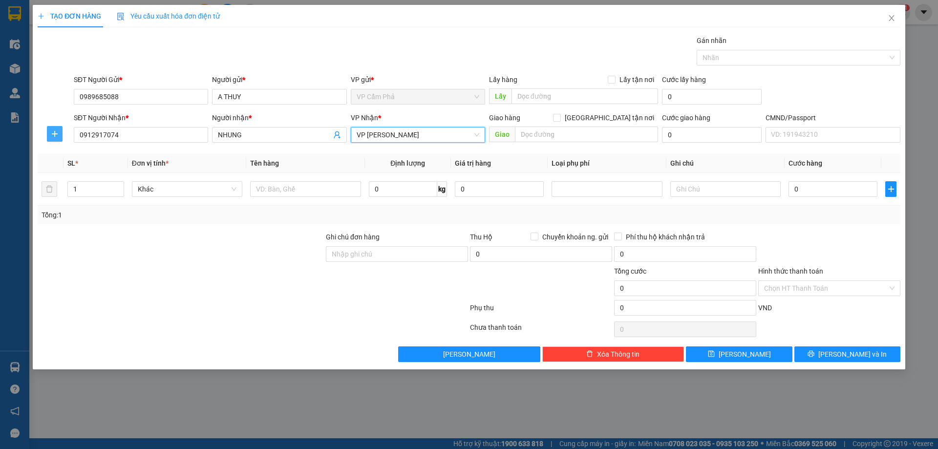
click at [54, 135] on icon "plus" at bounding box center [55, 134] width 8 height 8
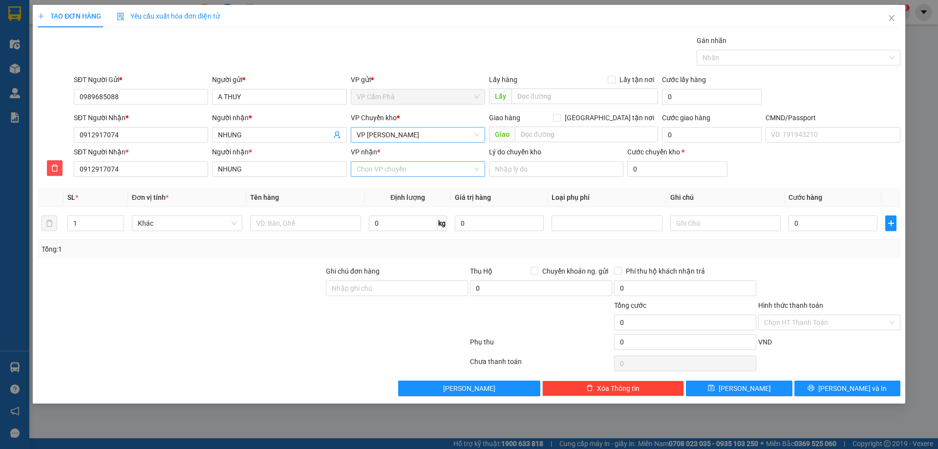
click at [415, 169] on input "VP nhận *" at bounding box center [415, 169] width 116 height 15
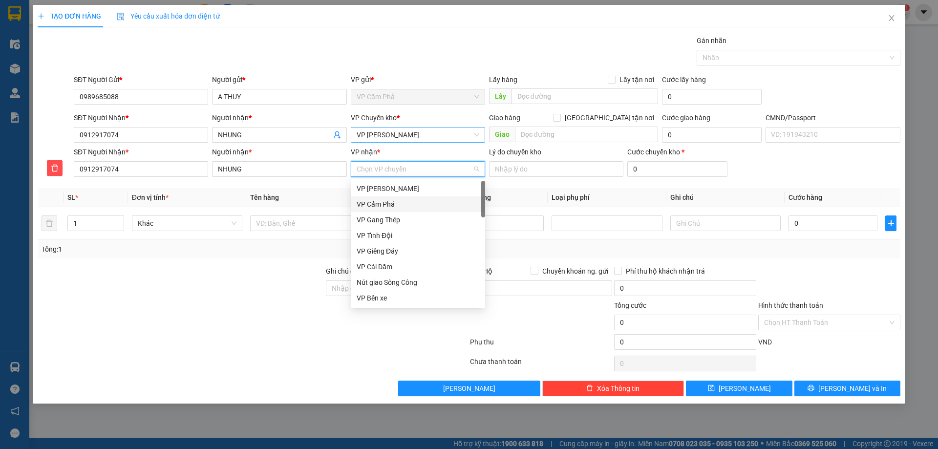
type input "H"
click at [413, 282] on div "VP [PERSON_NAME]" at bounding box center [418, 282] width 123 height 11
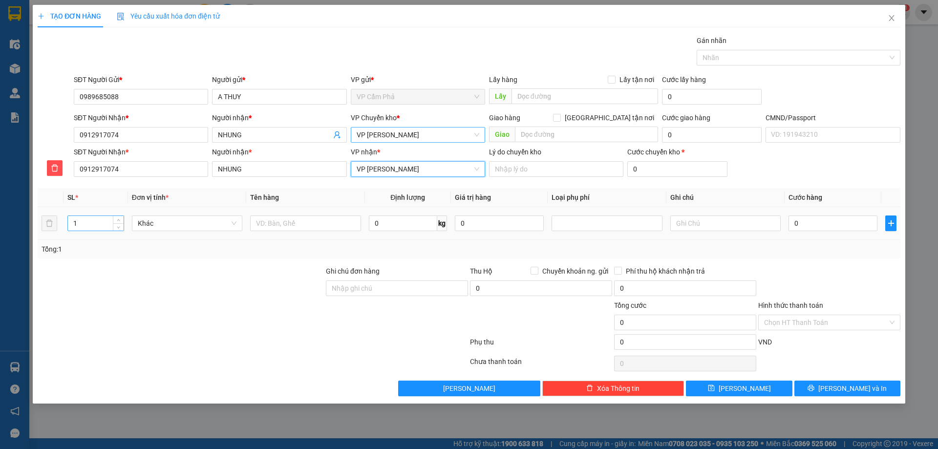
click at [106, 228] on input "1" at bounding box center [96, 223] width 56 height 15
type input "4"
click at [387, 221] on input "0" at bounding box center [403, 224] width 68 height 16
click at [716, 225] on input "text" at bounding box center [726, 224] width 110 height 16
type input "7+4"
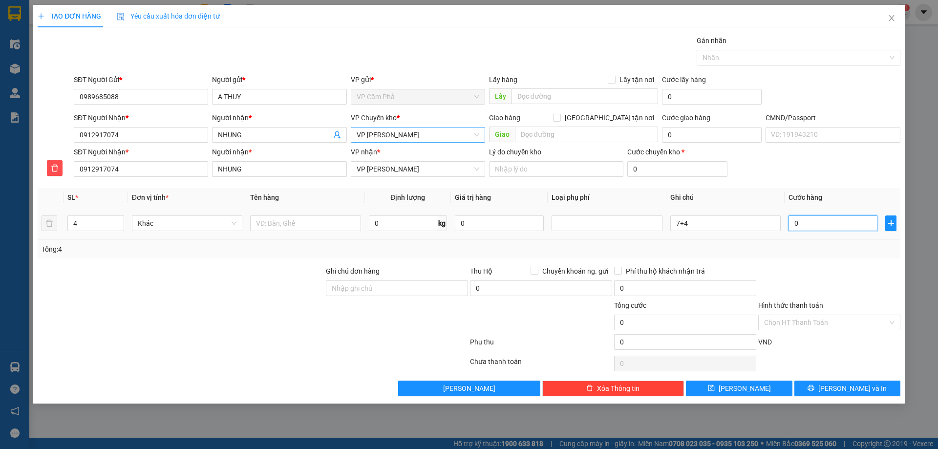
click at [830, 224] on input "0" at bounding box center [833, 224] width 89 height 16
type input "1"
type input "15"
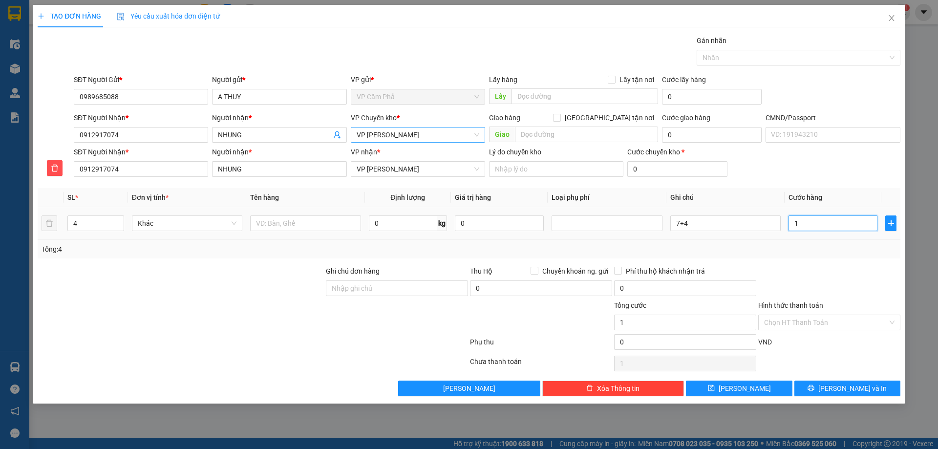
type input "15"
type input "150"
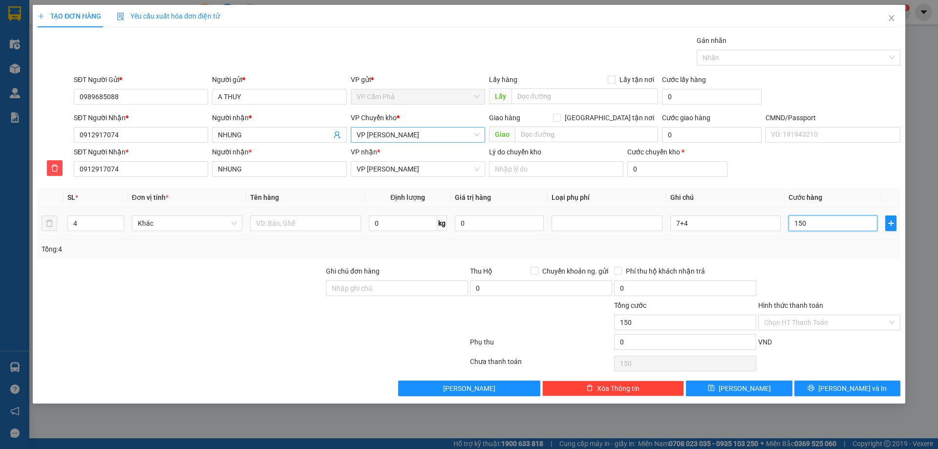
type input "1.500"
type input "15.000"
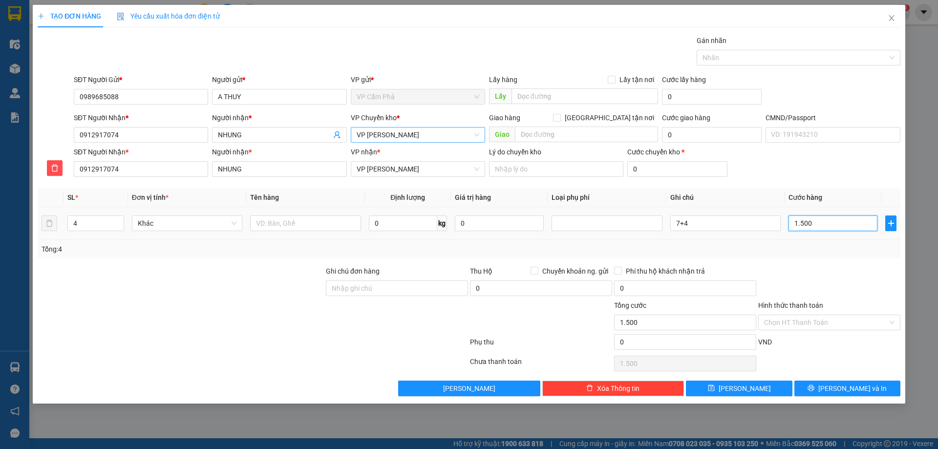
type input "15.000"
type input "150.000"
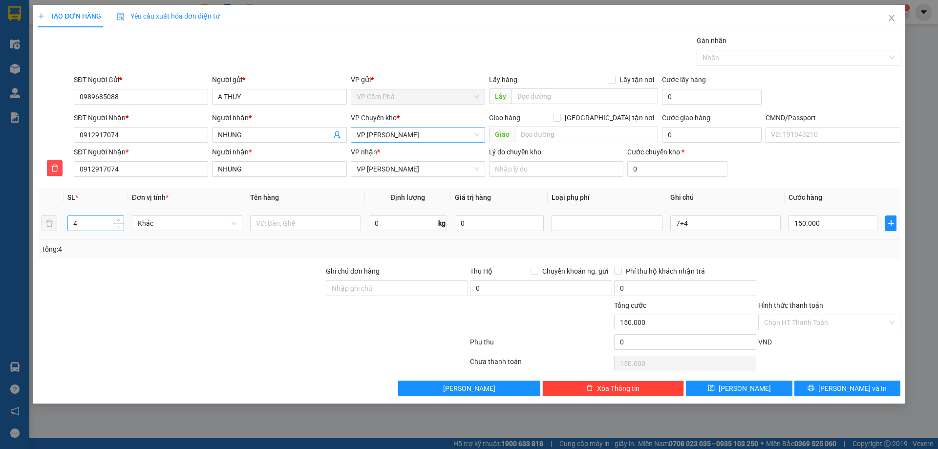
click at [112, 224] on input "4" at bounding box center [96, 223] width 56 height 15
type input "1"
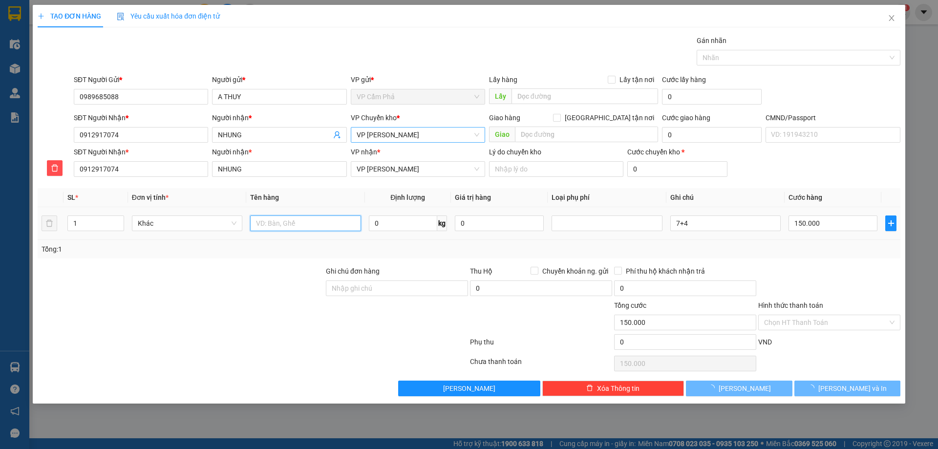
click at [321, 222] on input "text" at bounding box center [305, 224] width 110 height 16
type input "0"
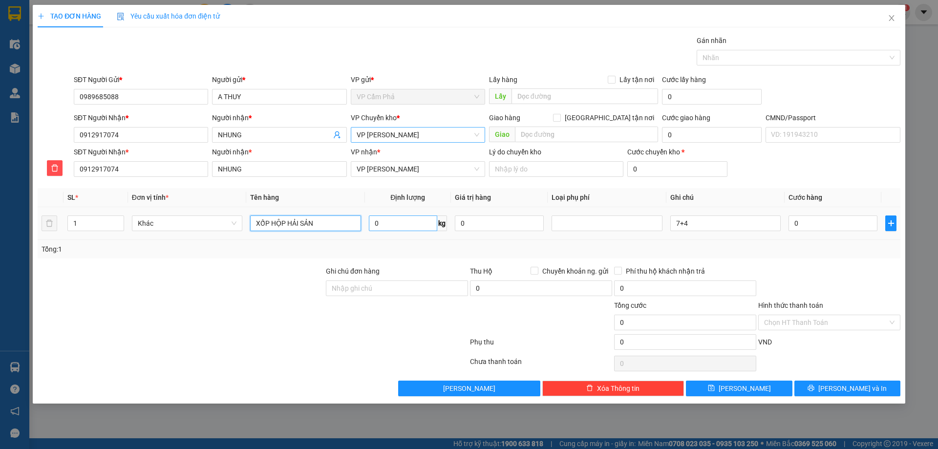
type input "XỐP HỘP HẢI SẢN"
click at [424, 221] on input "0" at bounding box center [403, 224] width 68 height 16
type input "11"
click at [716, 221] on input "7+4" at bounding box center [726, 224] width 110 height 16
type input "7"
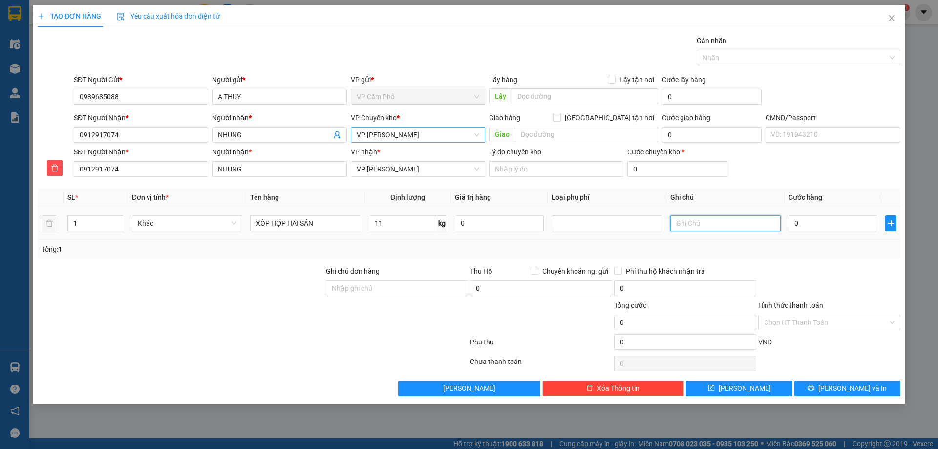
click at [713, 222] on input "text" at bounding box center [726, 224] width 110 height 16
type input "D"
type input "ĐỒ ĂN HẢI SẢN"
click at [804, 223] on input "0" at bounding box center [833, 224] width 89 height 16
type input "1"
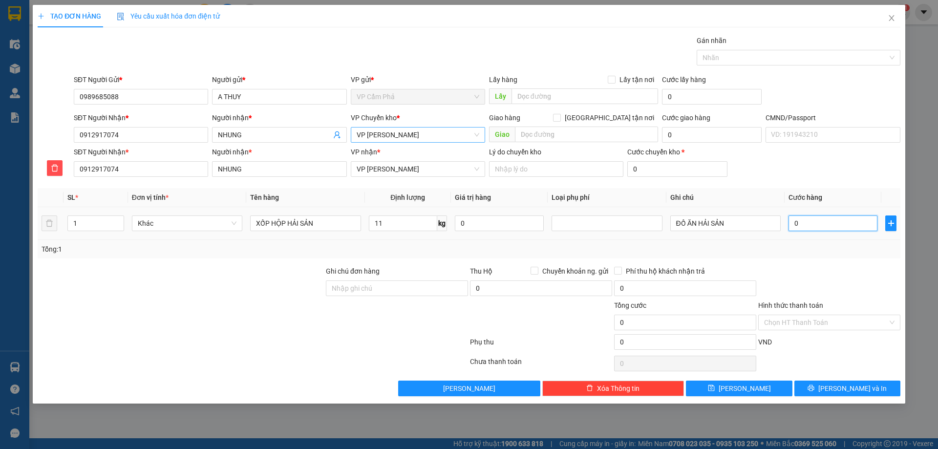
type input "1"
type input "10"
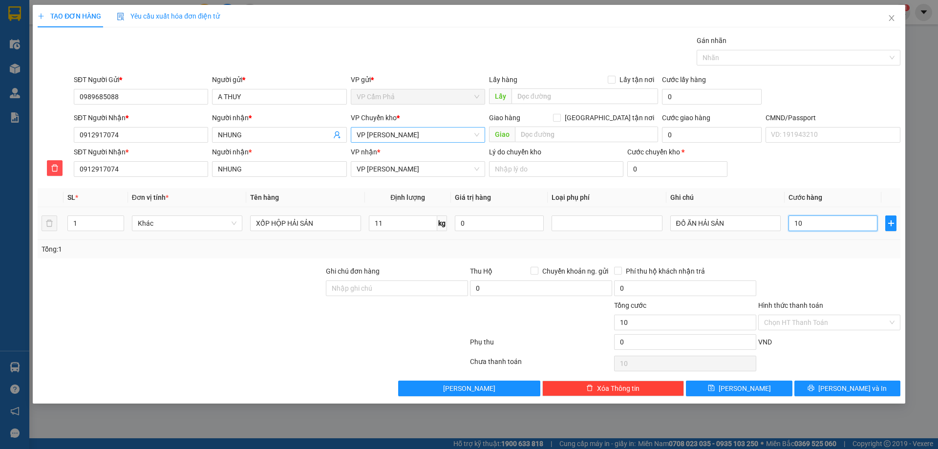
type input "100"
type input "1.000"
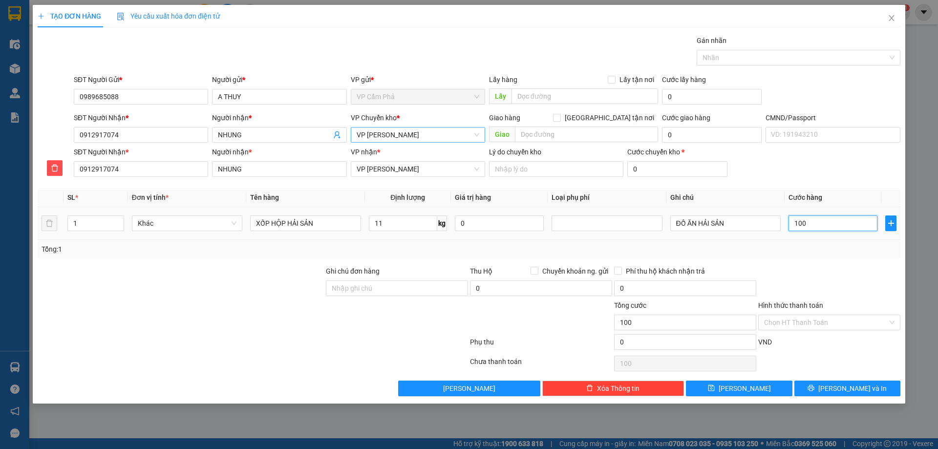
type input "1.000"
type input "100"
type input "10"
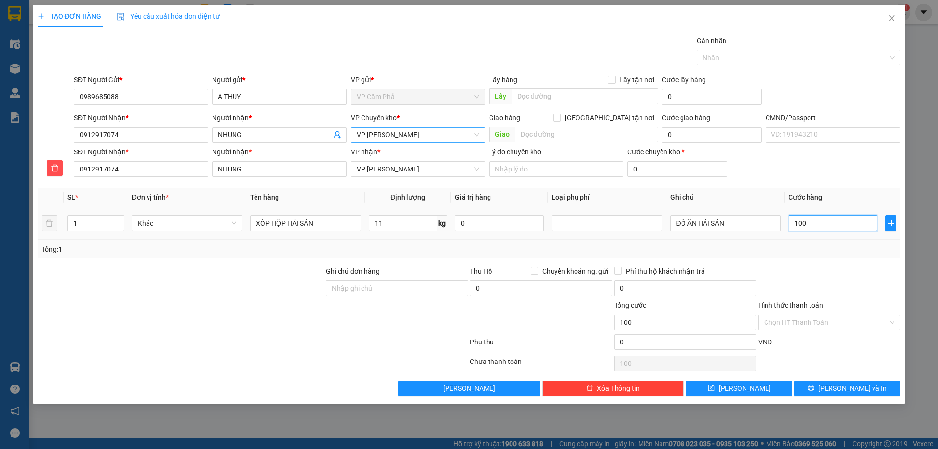
type input "10"
type input "100"
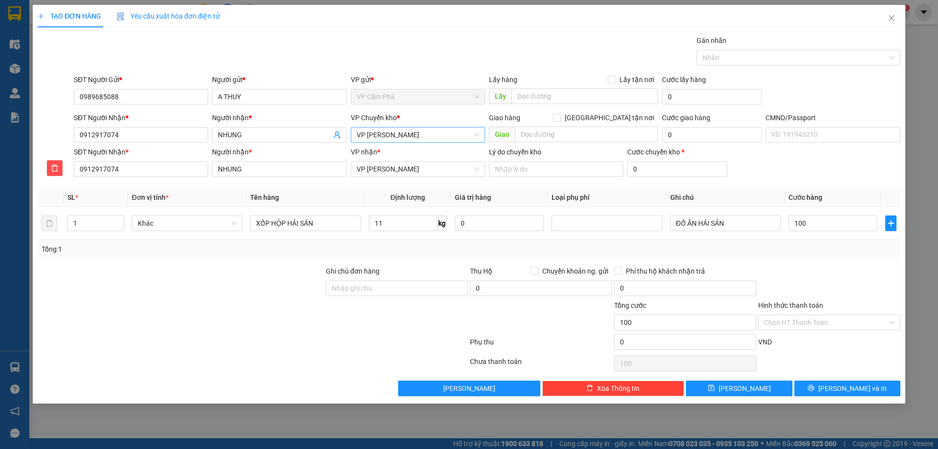
type input "100.000"
click at [861, 274] on div at bounding box center [830, 283] width 144 height 34
click at [896, 321] on div "Chọn HT Thanh Toán" at bounding box center [830, 323] width 142 height 16
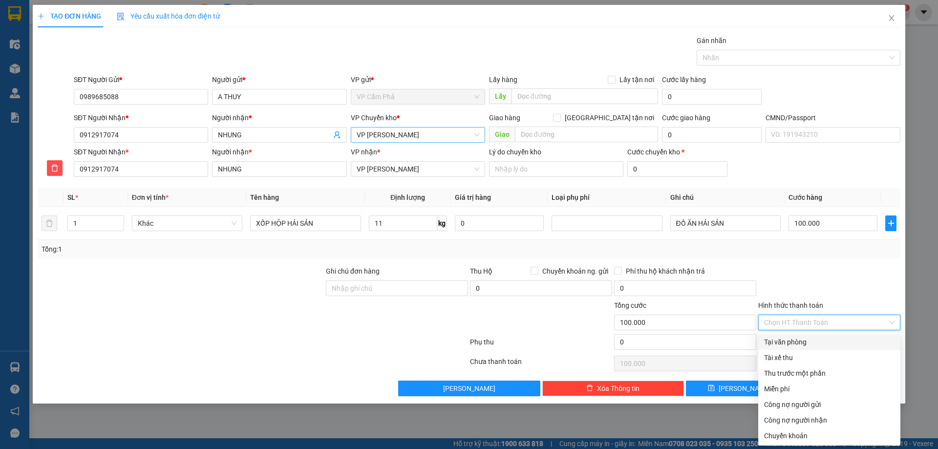
click at [833, 345] on div "Tại văn phòng" at bounding box center [829, 342] width 130 height 11
type input "0"
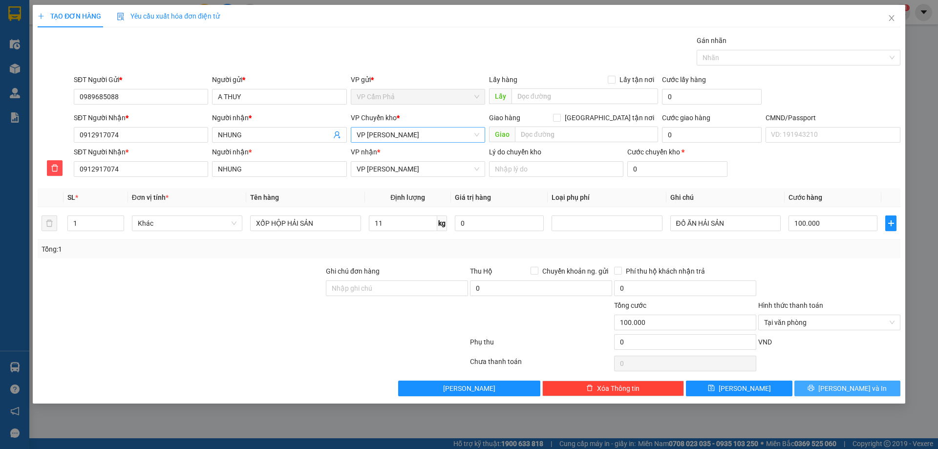
click at [844, 390] on span "[PERSON_NAME] và In" at bounding box center [853, 388] width 68 height 11
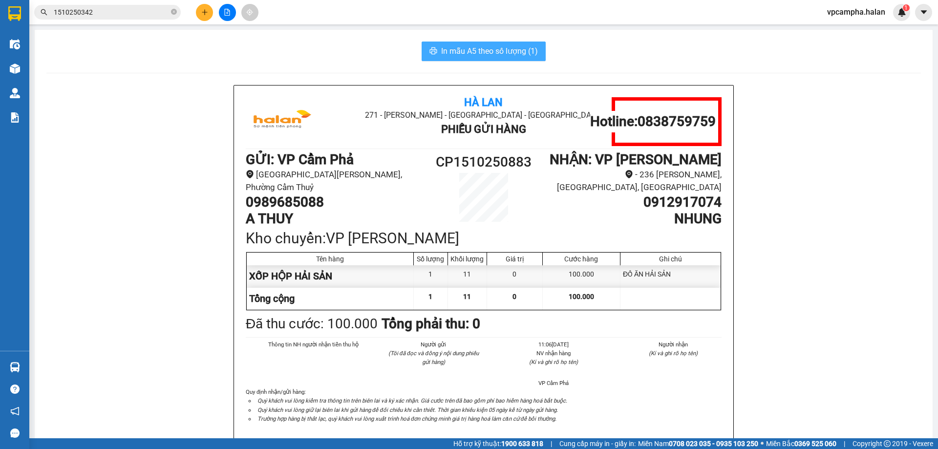
click at [469, 44] on button "In mẫu A5 theo số lượng (1)" at bounding box center [484, 52] width 124 height 20
click at [468, 47] on span "In mẫu A5 theo số lượng (1)" at bounding box center [489, 51] width 97 height 12
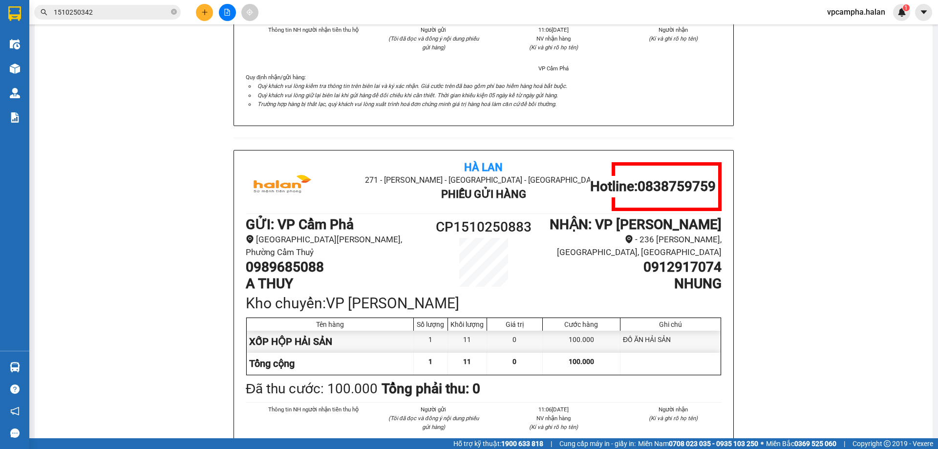
scroll to position [342, 0]
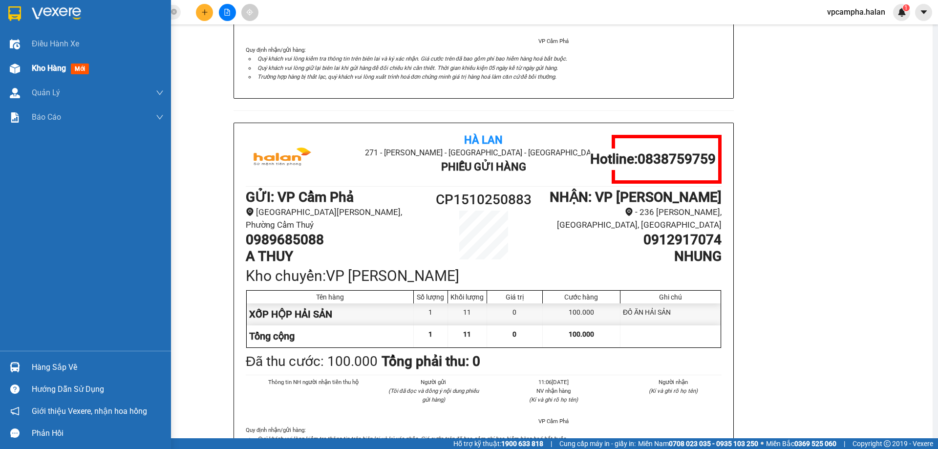
drag, startPoint x: 44, startPoint y: 70, endPoint x: 49, endPoint y: 72, distance: 5.3
click at [44, 70] on span "Kho hàng" at bounding box center [49, 68] width 34 height 9
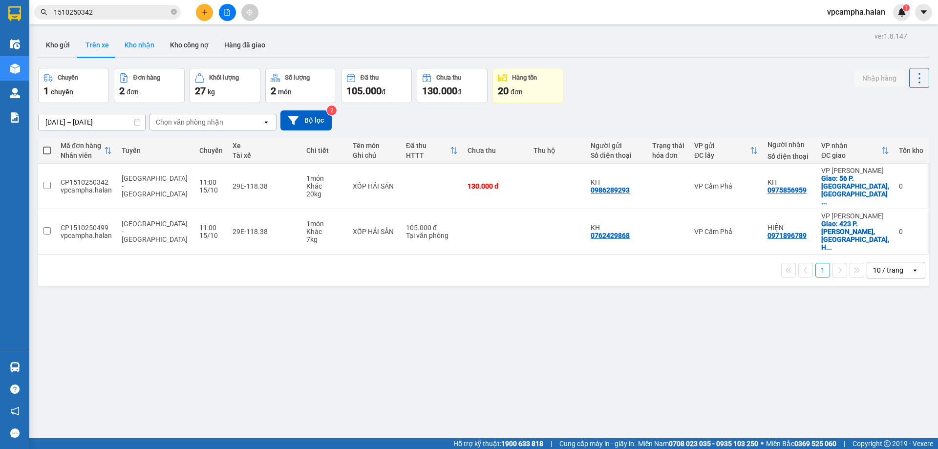
click at [137, 48] on button "Kho nhận" at bounding box center [139, 44] width 45 height 23
type input "[DATE] – [DATE]"
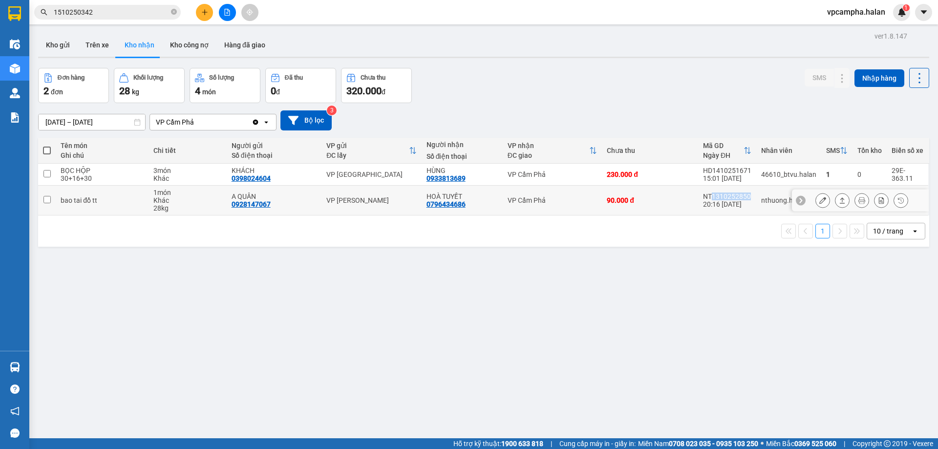
drag, startPoint x: 745, startPoint y: 197, endPoint x: 710, endPoint y: 195, distance: 35.7
click at [710, 195] on div "NT1310252850" at bounding box center [727, 197] width 48 height 8
checkbox input "true"
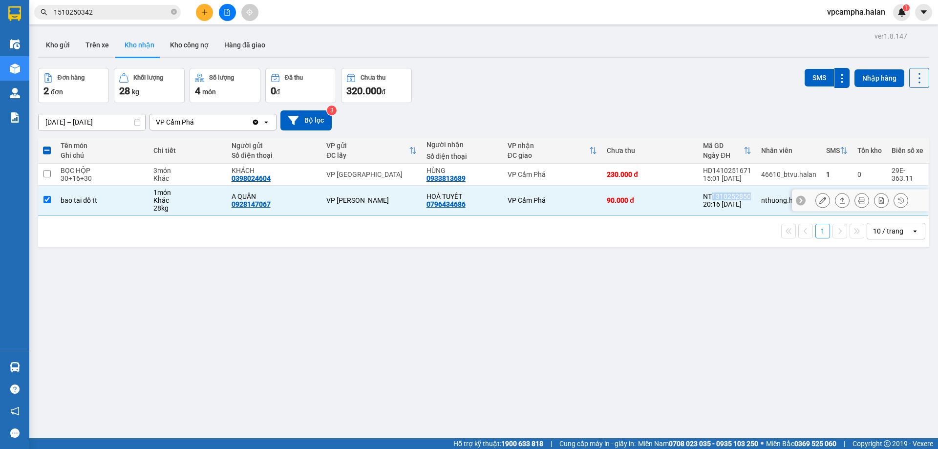
copy div "1310252850"
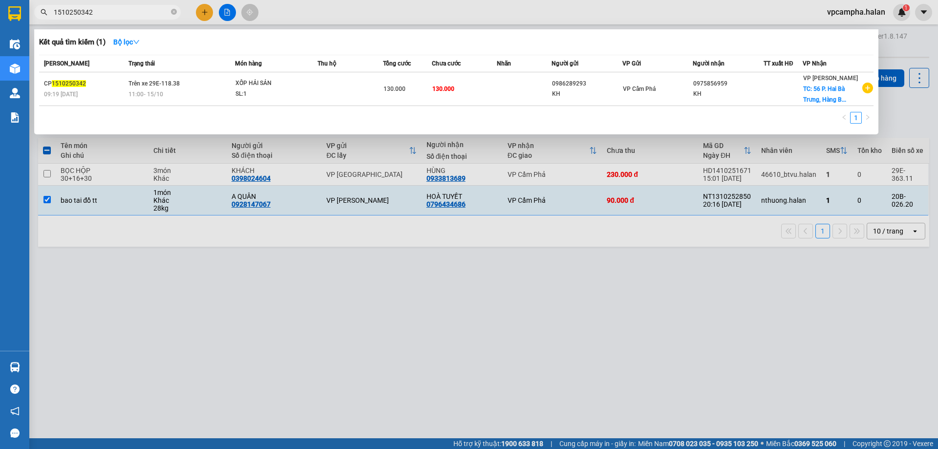
drag, startPoint x: 111, startPoint y: 14, endPoint x: 51, endPoint y: 14, distance: 60.6
click at [51, 14] on span "1510250342" at bounding box center [107, 12] width 147 height 15
paste input "310252850"
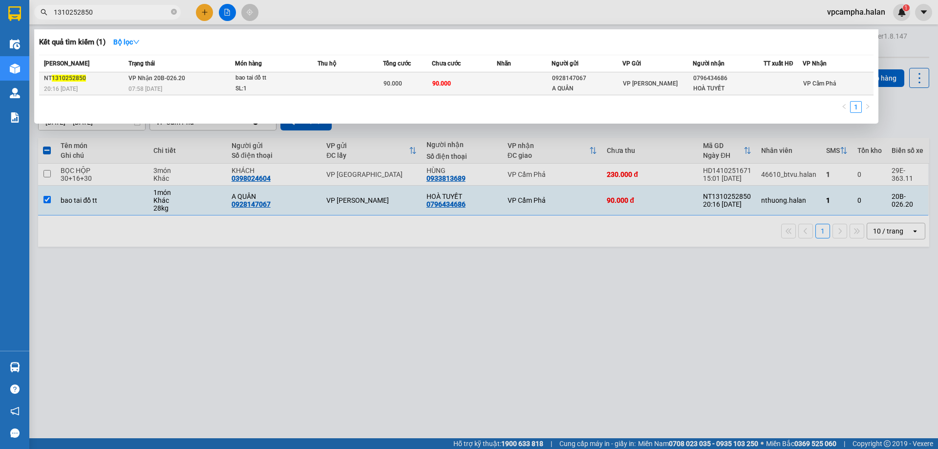
type input "1310252850"
click at [339, 88] on td at bounding box center [350, 83] width 65 height 23
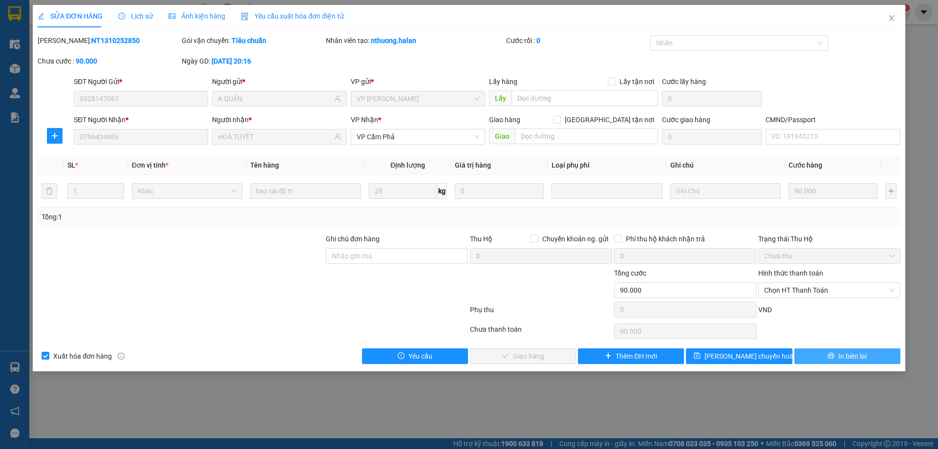
click at [859, 360] on span "In biên lai" at bounding box center [853, 356] width 28 height 11
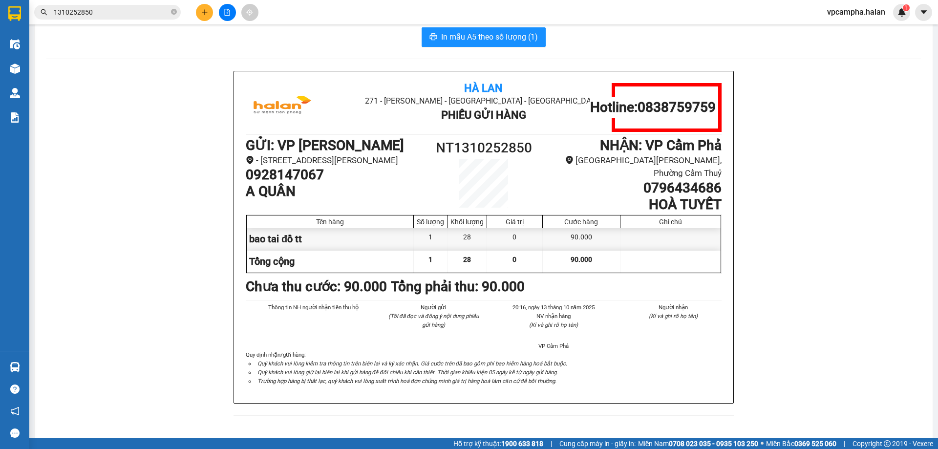
scroll to position [22, 0]
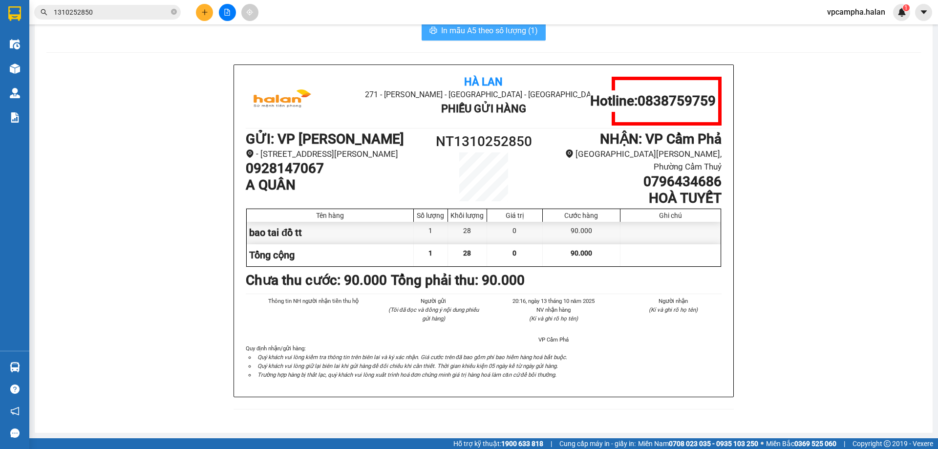
click at [500, 34] on span "In mẫu A5 theo số lượng (1)" at bounding box center [489, 30] width 97 height 12
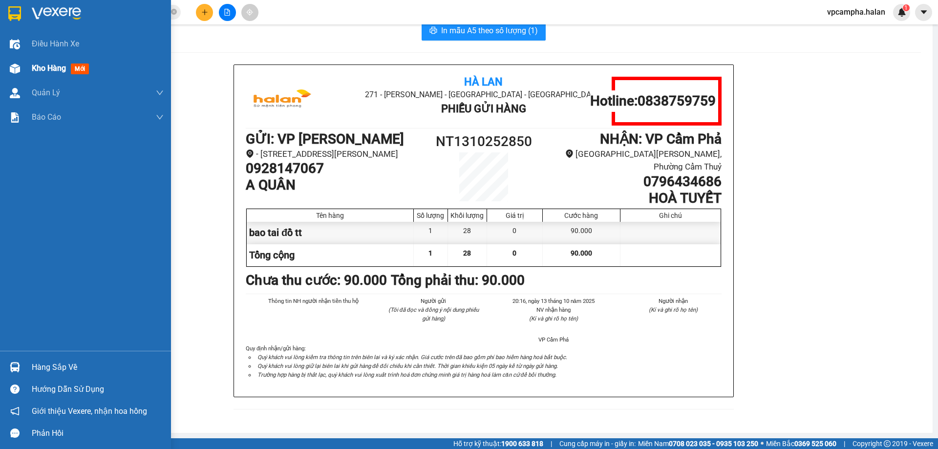
click at [53, 68] on span "Kho hàng" at bounding box center [49, 68] width 34 height 9
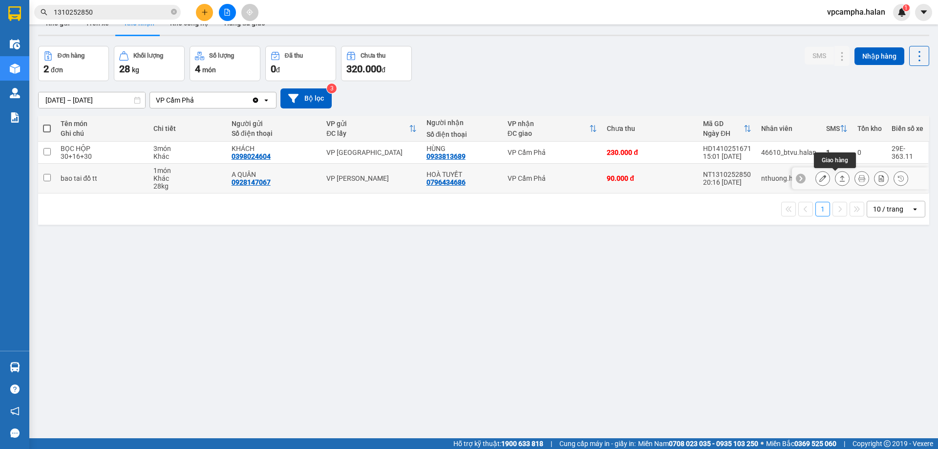
click at [836, 175] on button at bounding box center [843, 178] width 14 height 17
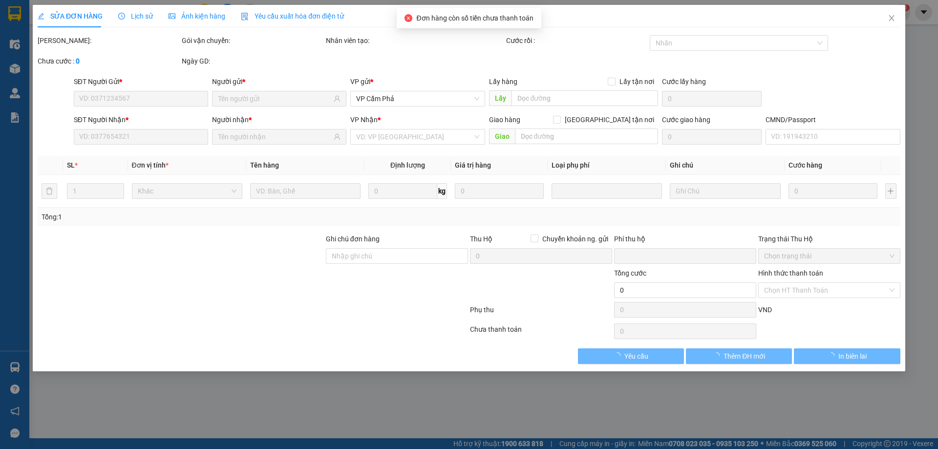
type input "0928147067"
type input "A QUÂN"
type input "0796434686"
type input "HOÀ TUYẾT"
type input "0"
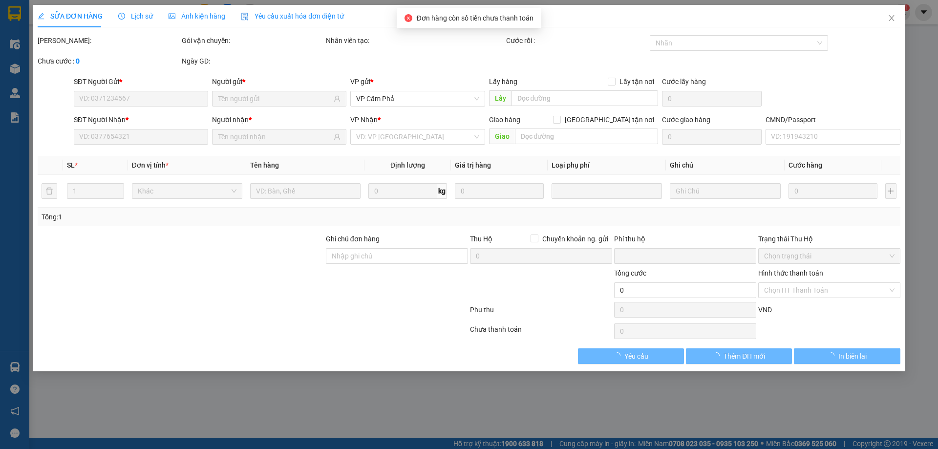
type input "90.000"
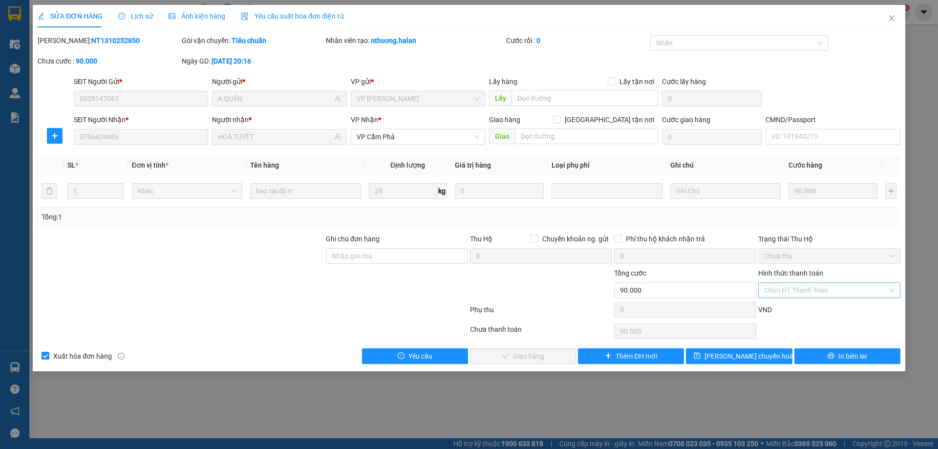
click at [893, 291] on div "Chọn HT Thanh Toán" at bounding box center [830, 290] width 142 height 16
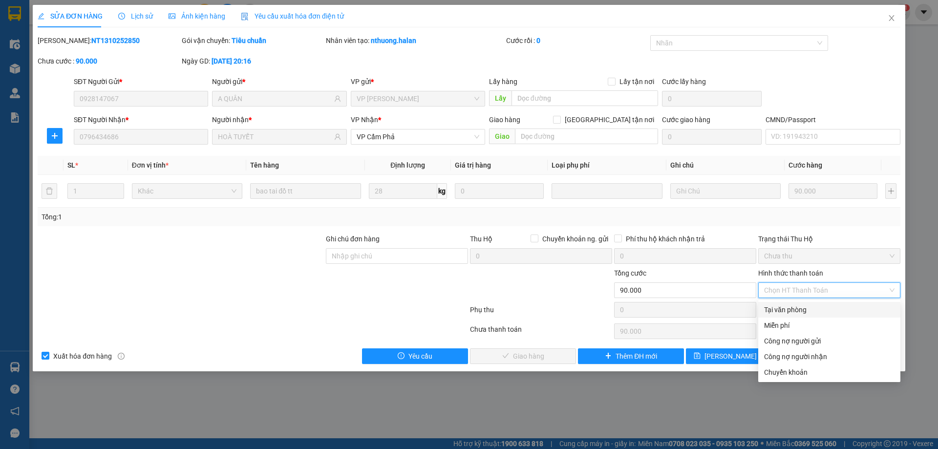
click at [833, 314] on div "Tại văn phòng" at bounding box center [829, 309] width 130 height 11
type input "0"
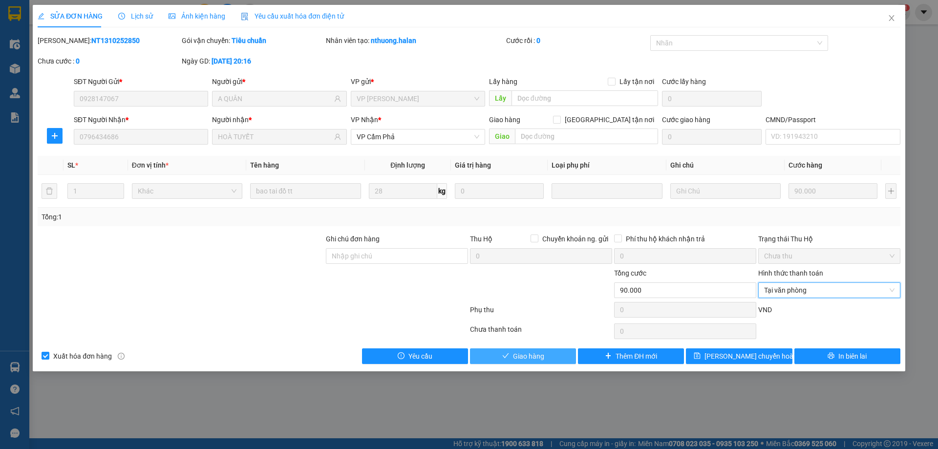
click at [519, 356] on span "Giao hàng" at bounding box center [528, 356] width 31 height 11
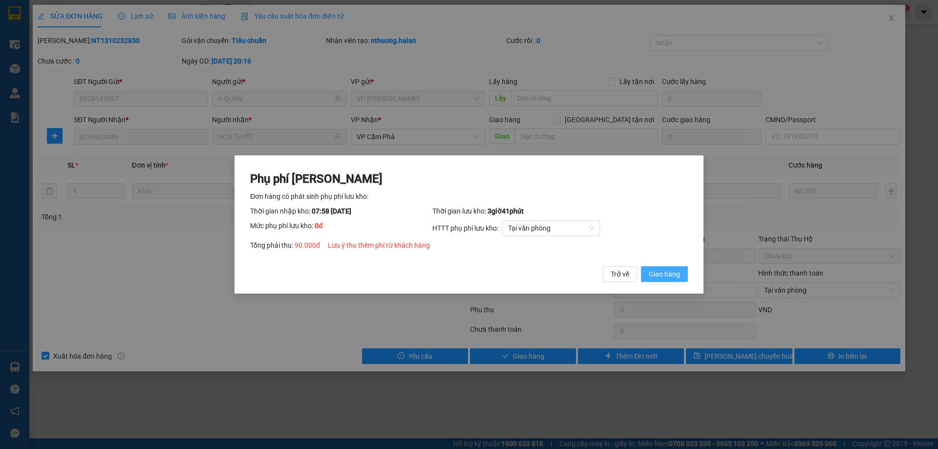
click at [669, 277] on span "Giao hàng" at bounding box center [664, 274] width 31 height 11
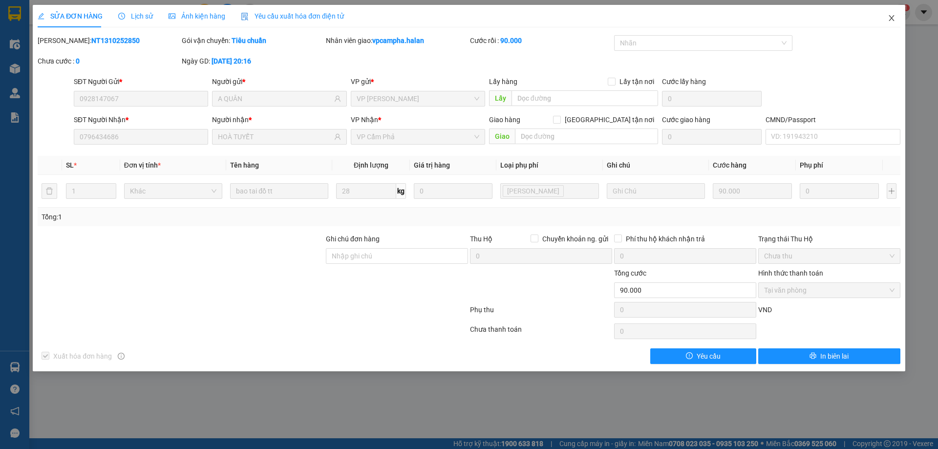
click at [892, 17] on icon "close" at bounding box center [892, 18] width 8 height 8
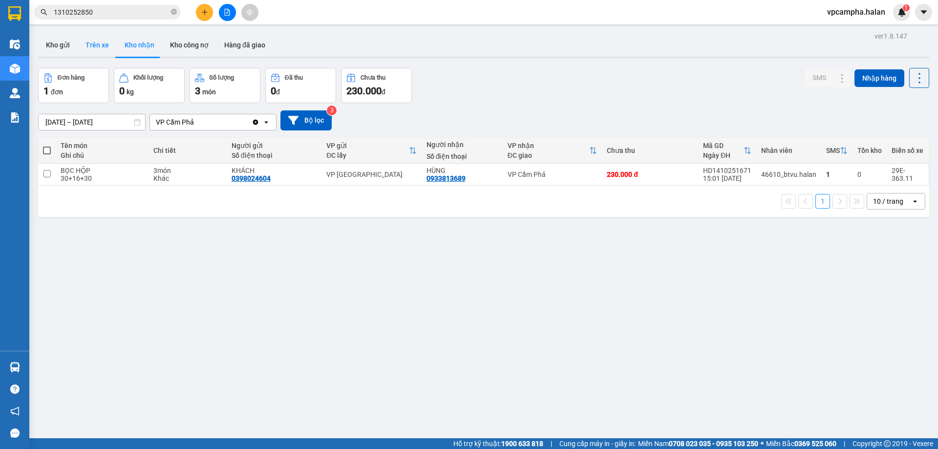
click at [97, 48] on button "Trên xe" at bounding box center [97, 44] width 39 height 23
type input "[DATE] – [DATE]"
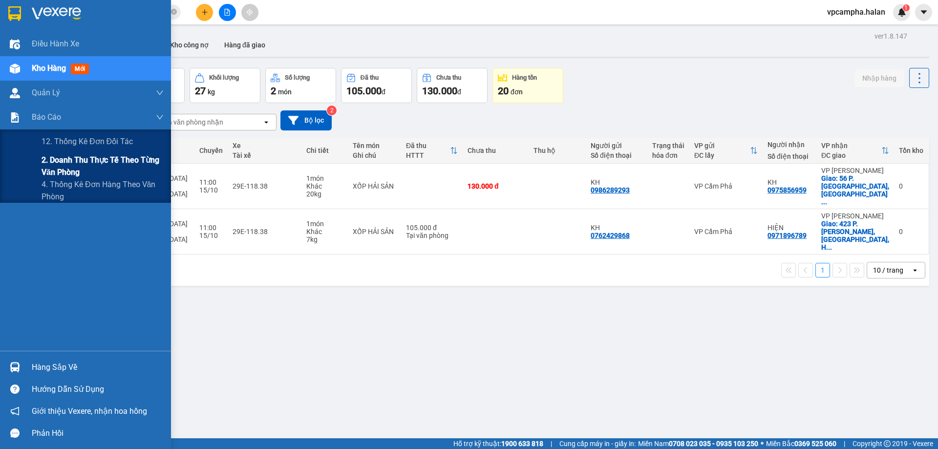
click at [55, 164] on span "2. Doanh thu thực tế theo từng văn phòng" at bounding box center [103, 166] width 122 height 24
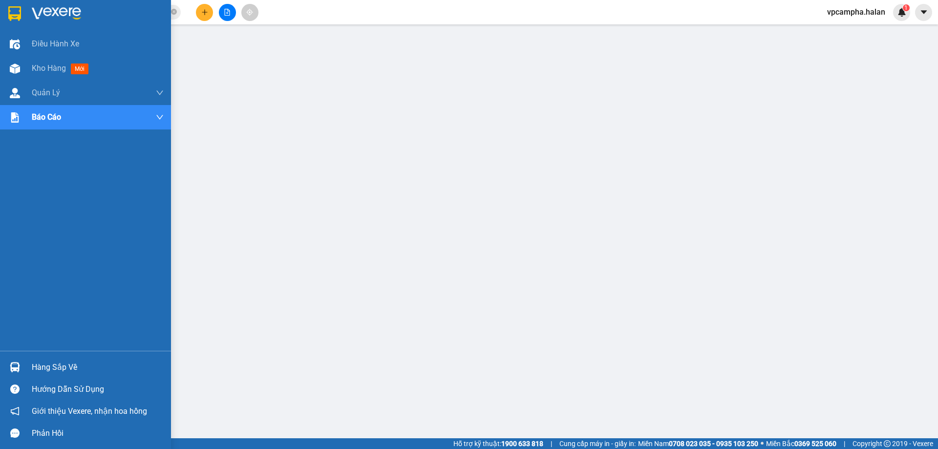
click at [68, 365] on div "Hàng sắp về" at bounding box center [98, 367] width 132 height 15
click at [41, 67] on span "Kho hàng" at bounding box center [49, 68] width 34 height 9
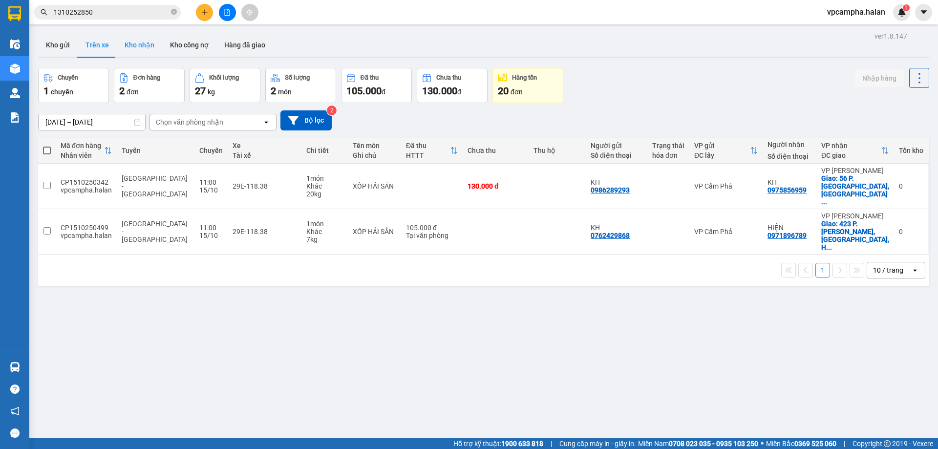
click at [129, 43] on button "Kho nhận" at bounding box center [139, 44] width 45 height 23
type input "[DATE] – [DATE]"
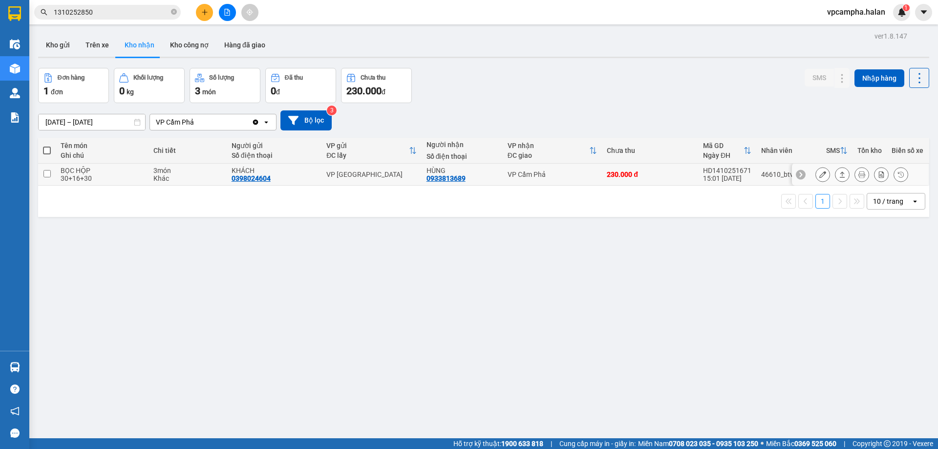
click at [556, 182] on td "VP Cẩm Phả" at bounding box center [552, 175] width 99 height 22
checkbox input "true"
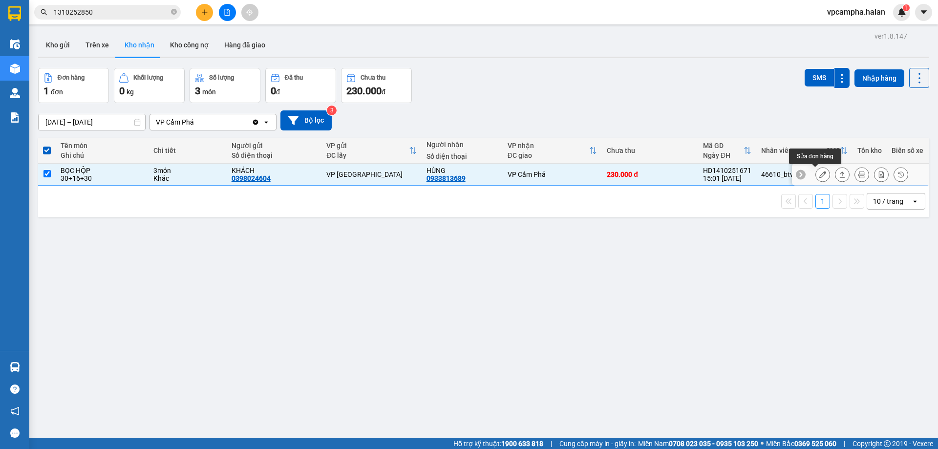
click at [820, 175] on icon at bounding box center [823, 174] width 7 height 7
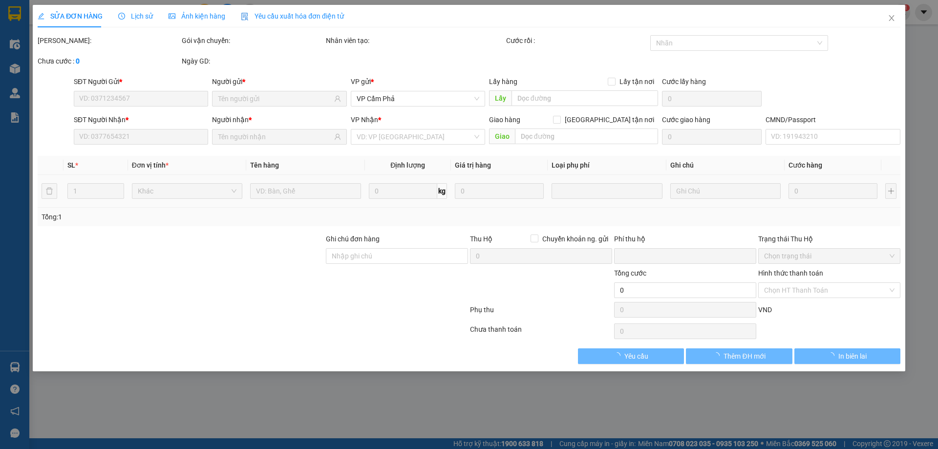
type input "0398024604"
type input "KHÁCH"
type input "0933813689"
type input "HÙNG"
type input "0"
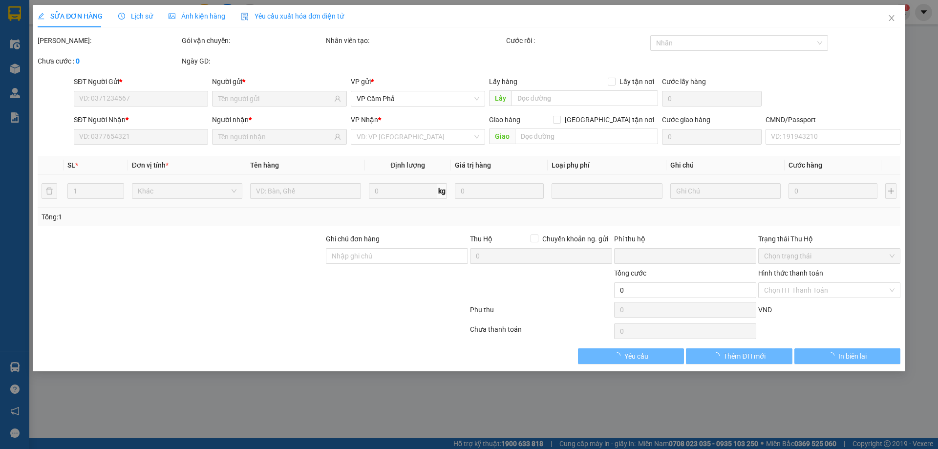
type input "230.000"
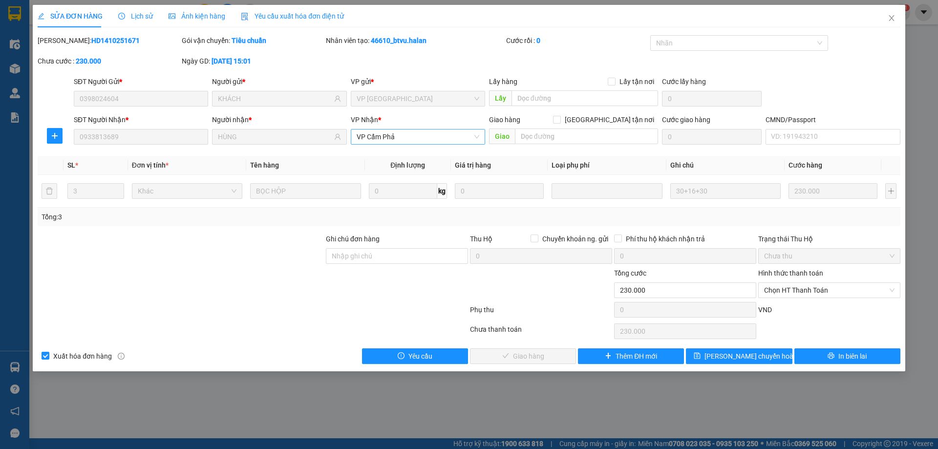
click at [477, 140] on span "VP Cẩm Phả" at bounding box center [418, 137] width 123 height 15
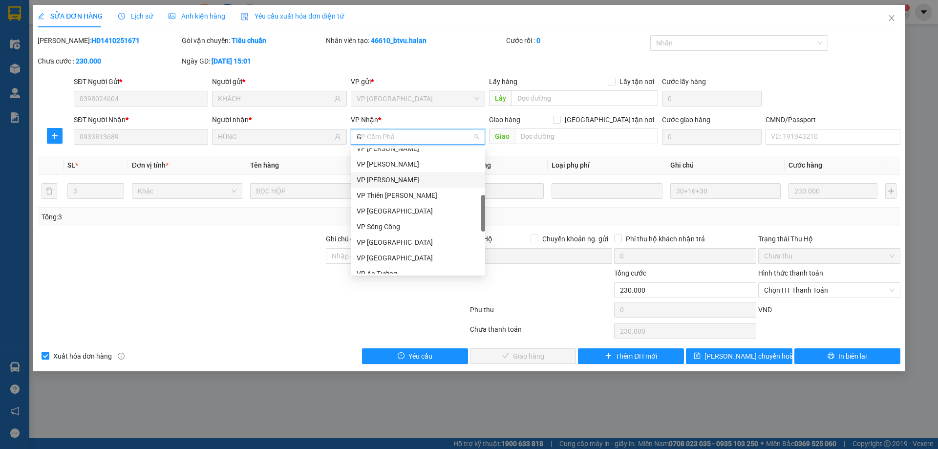
scroll to position [109, 0]
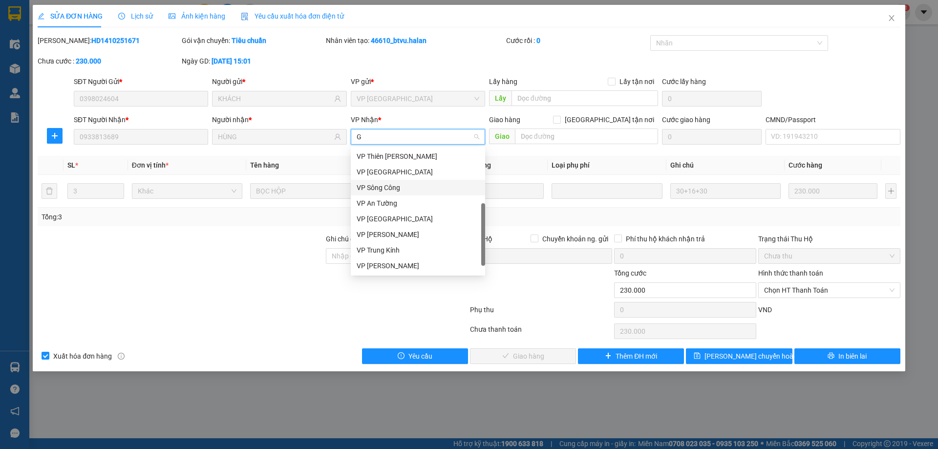
type input "GI"
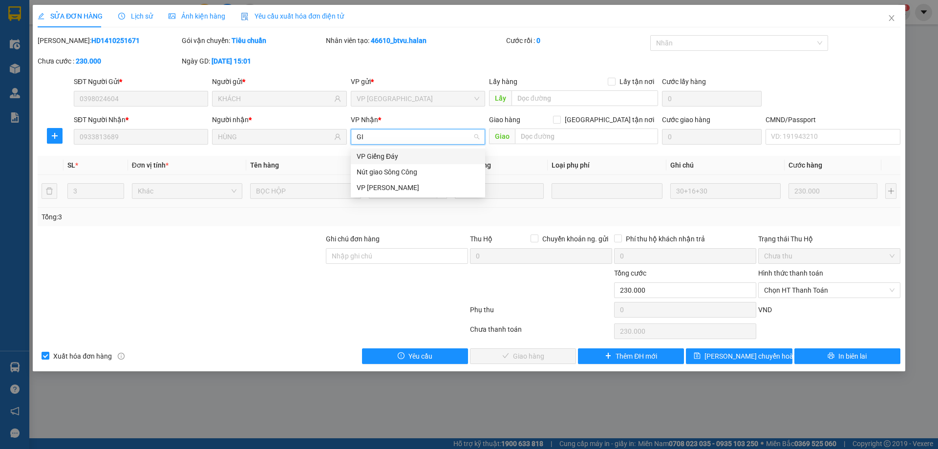
scroll to position [0, 0]
click at [420, 161] on div "VP Giếng Đáy" at bounding box center [418, 156] width 123 height 11
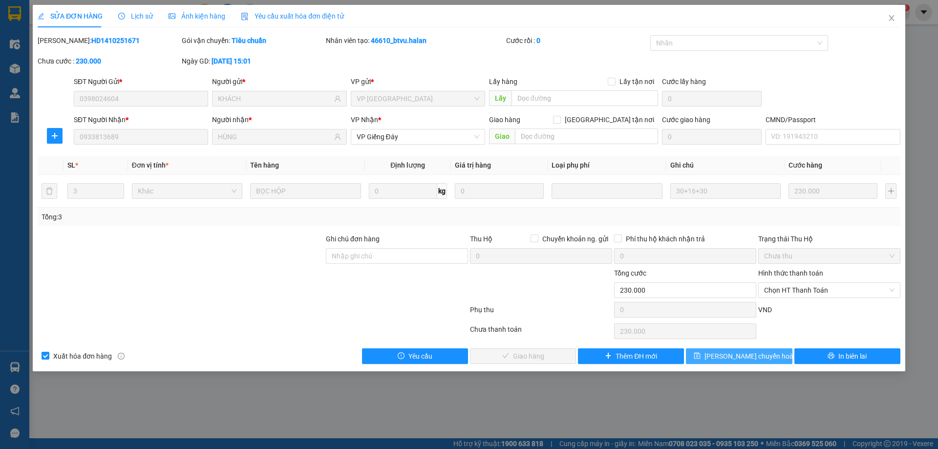
drag, startPoint x: 728, startPoint y: 352, endPoint x: 718, endPoint y: 354, distance: 9.4
click at [729, 352] on span "[PERSON_NAME] chuyển hoàn" at bounding box center [751, 356] width 93 height 11
click at [749, 358] on span "[PERSON_NAME] chuyển hoàn" at bounding box center [751, 356] width 93 height 11
click at [892, 19] on icon "close" at bounding box center [892, 18] width 8 height 8
